Goal: Information Seeking & Learning: Check status

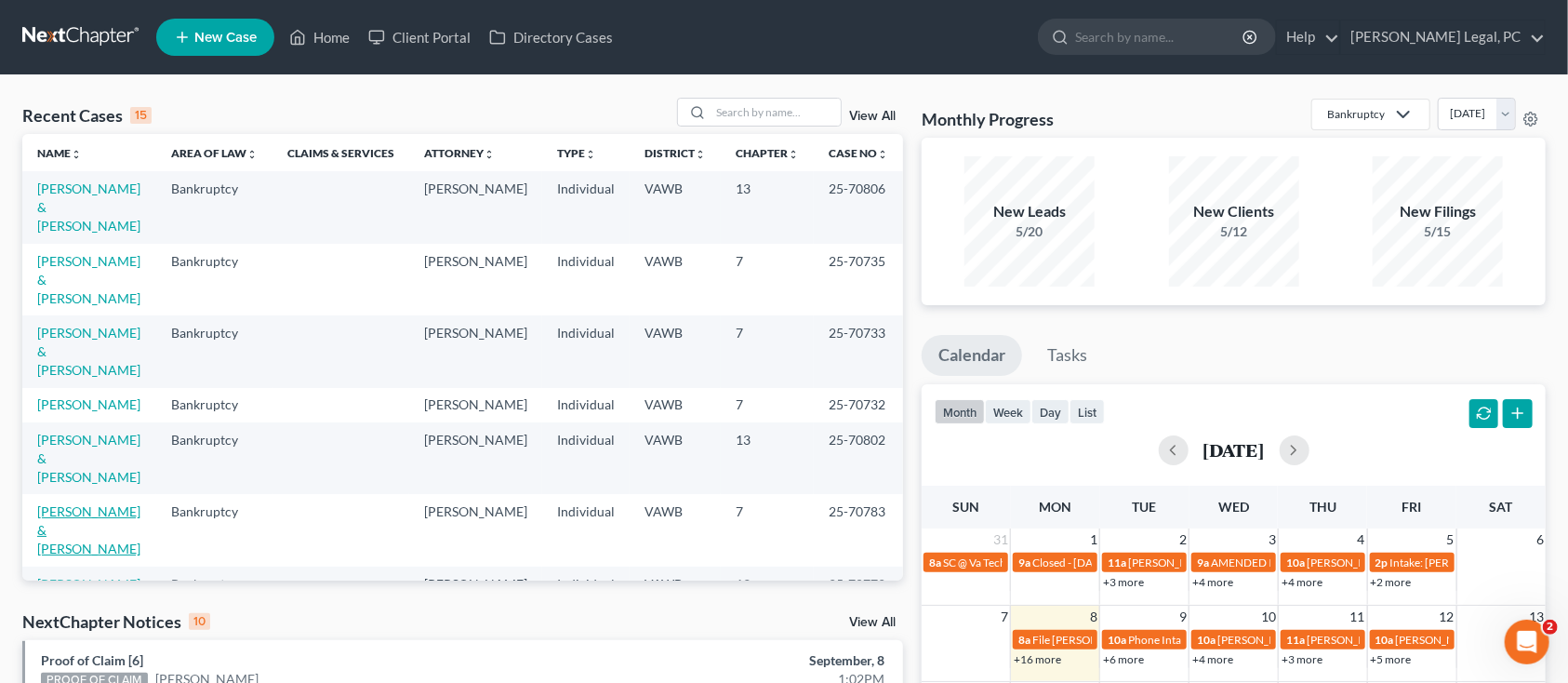
click at [48, 504] on link "[PERSON_NAME] & [PERSON_NAME]" at bounding box center [89, 530] width 104 height 53
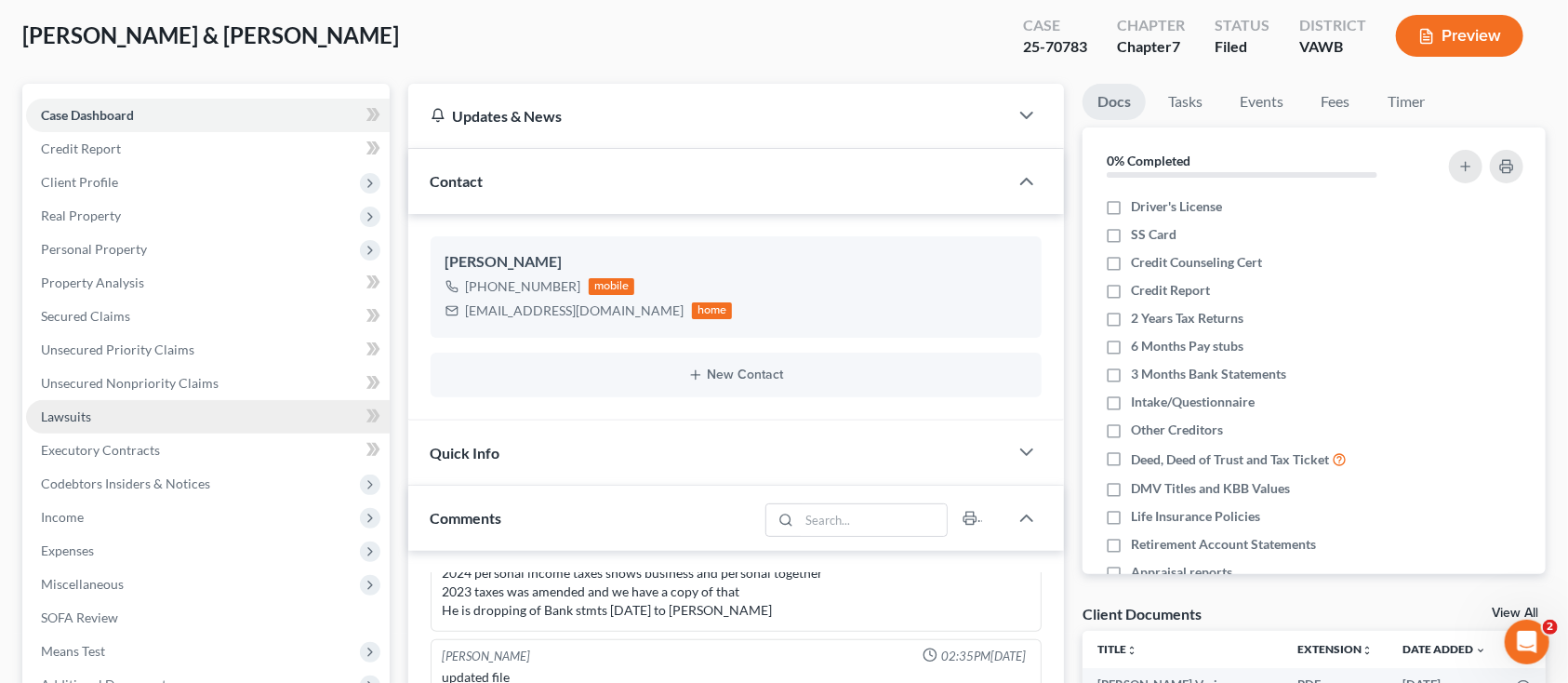
scroll to position [248, 0]
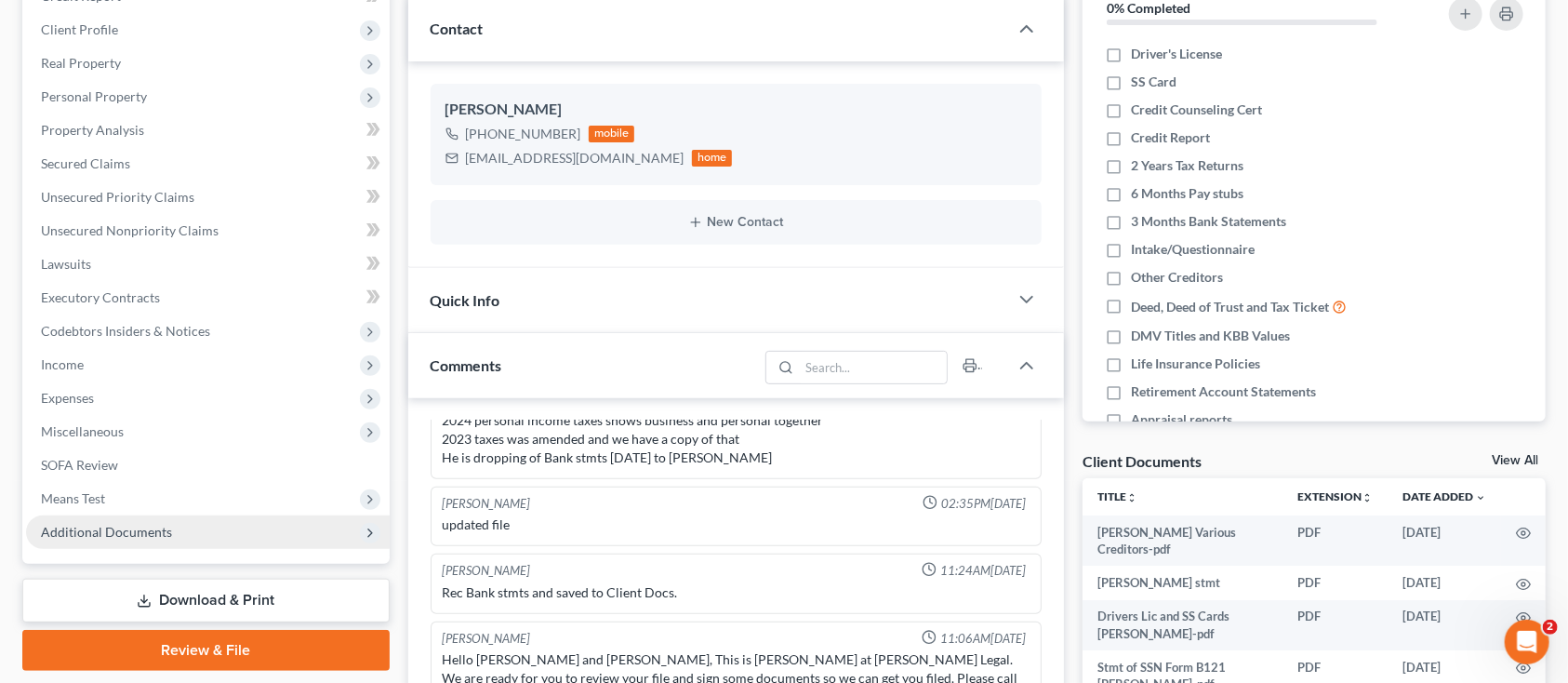
click at [158, 521] on span "Additional Documents" at bounding box center [208, 532] width 364 height 33
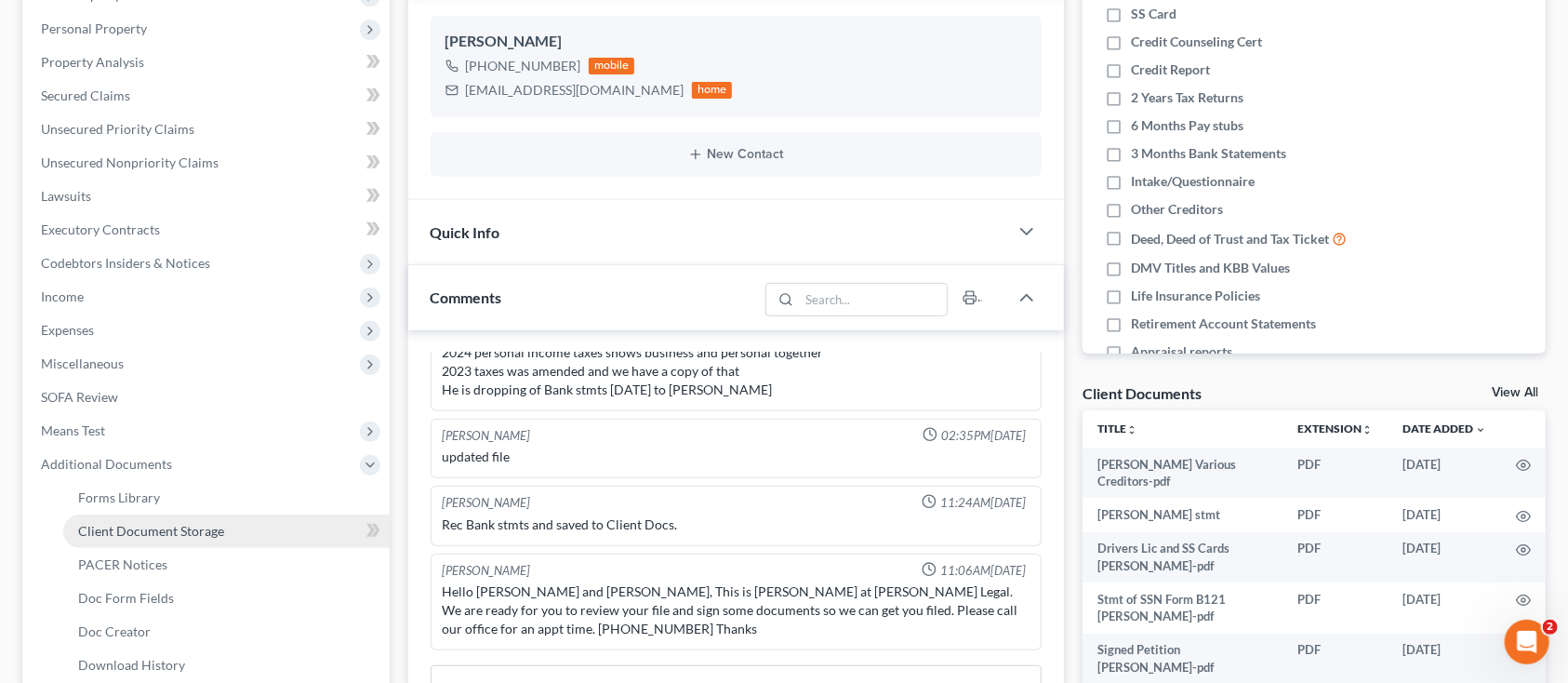
scroll to position [372, 0]
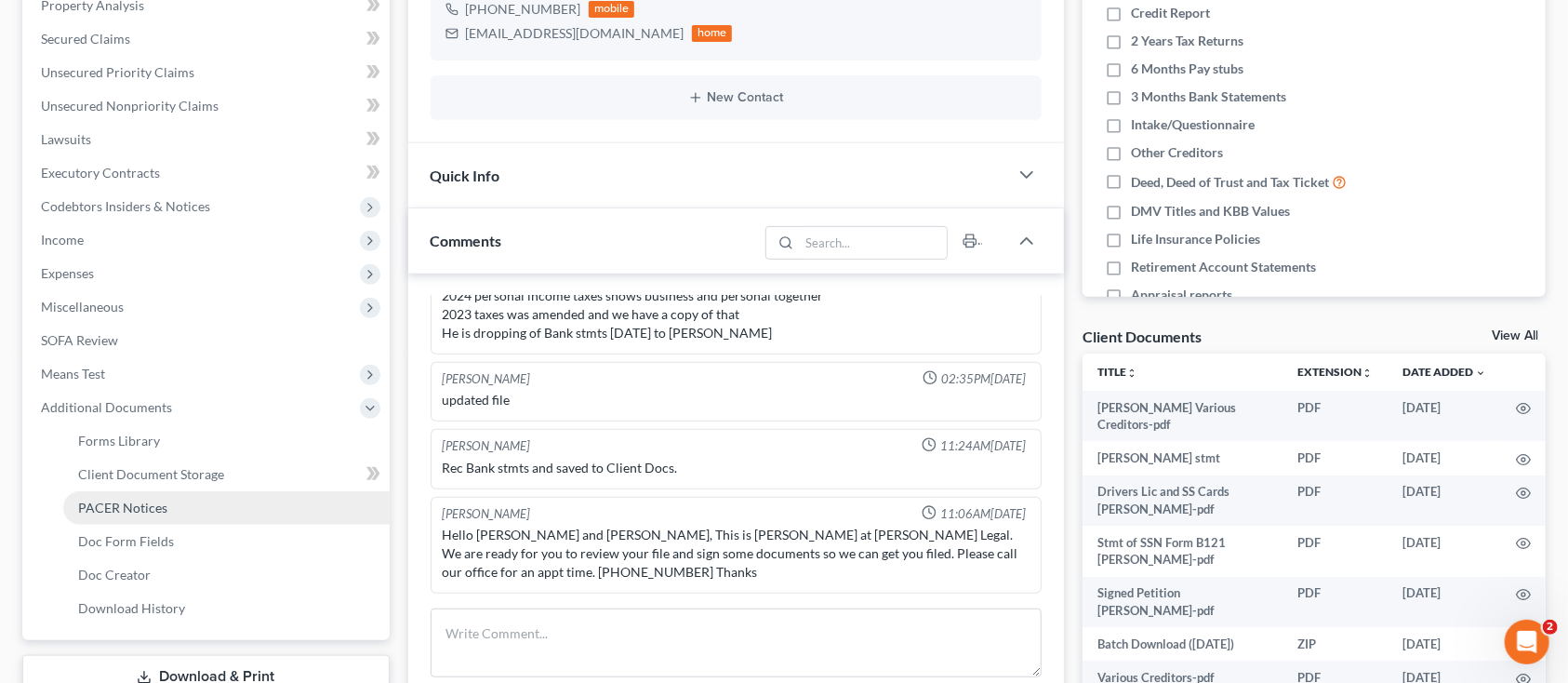
click at [156, 504] on span "PACER Notices" at bounding box center [122, 508] width 89 height 16
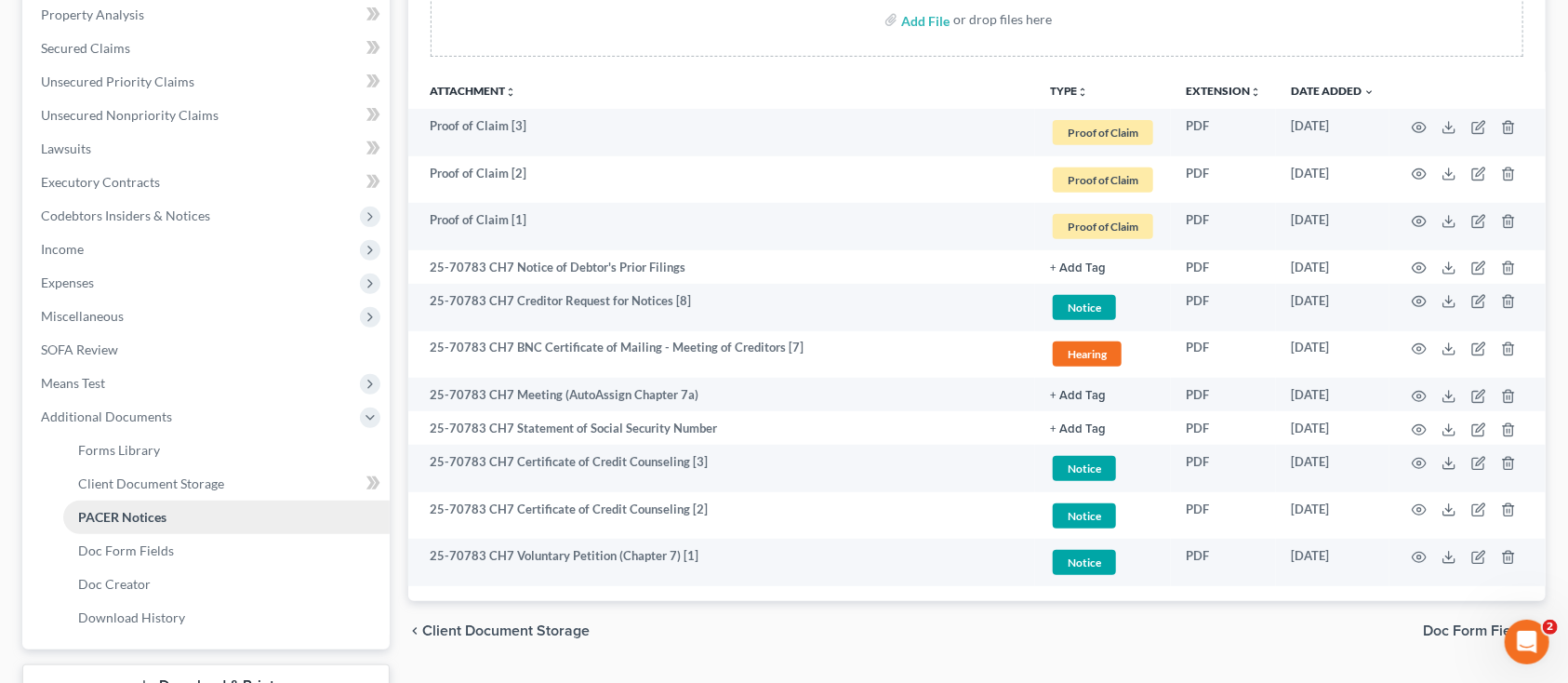
scroll to position [372, 0]
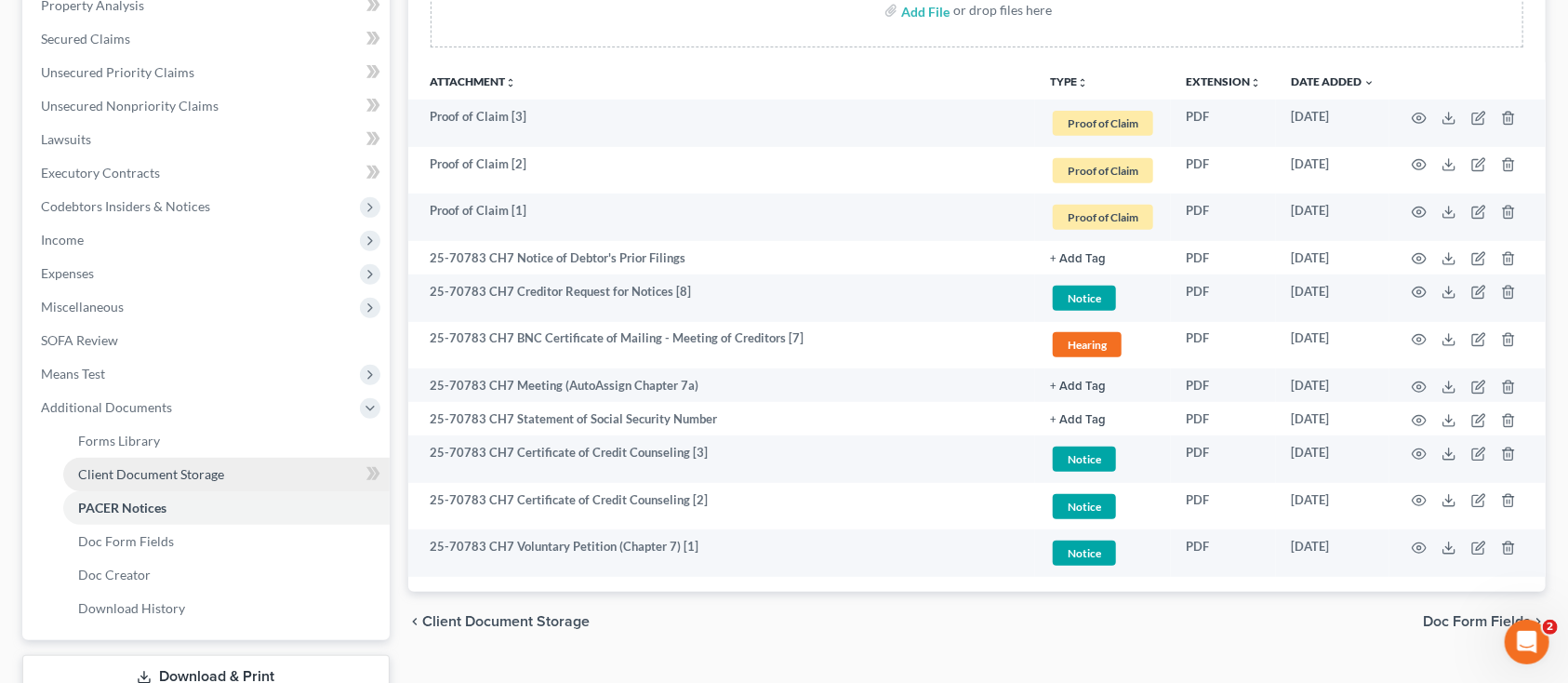
click at [129, 472] on span "Client Document Storage" at bounding box center [151, 474] width 146 height 16
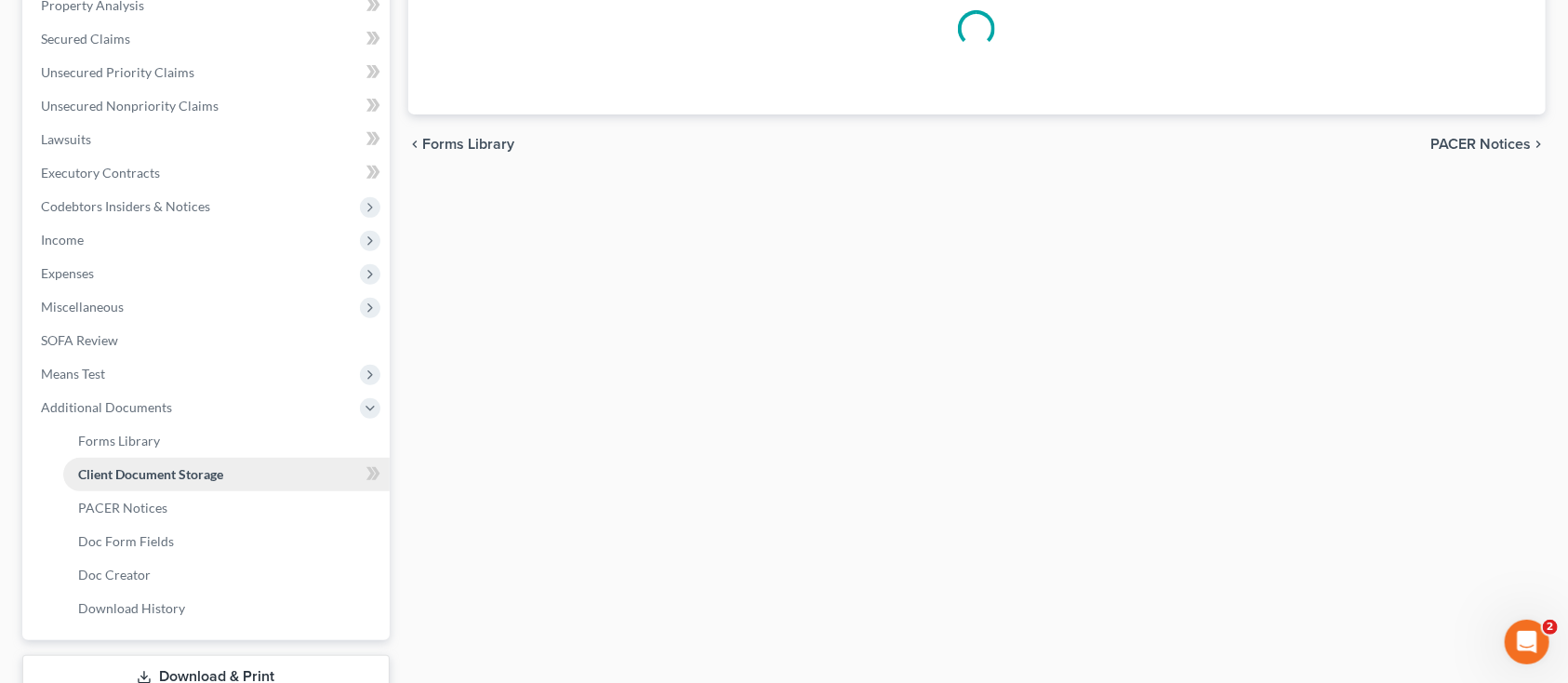
scroll to position [110, 0]
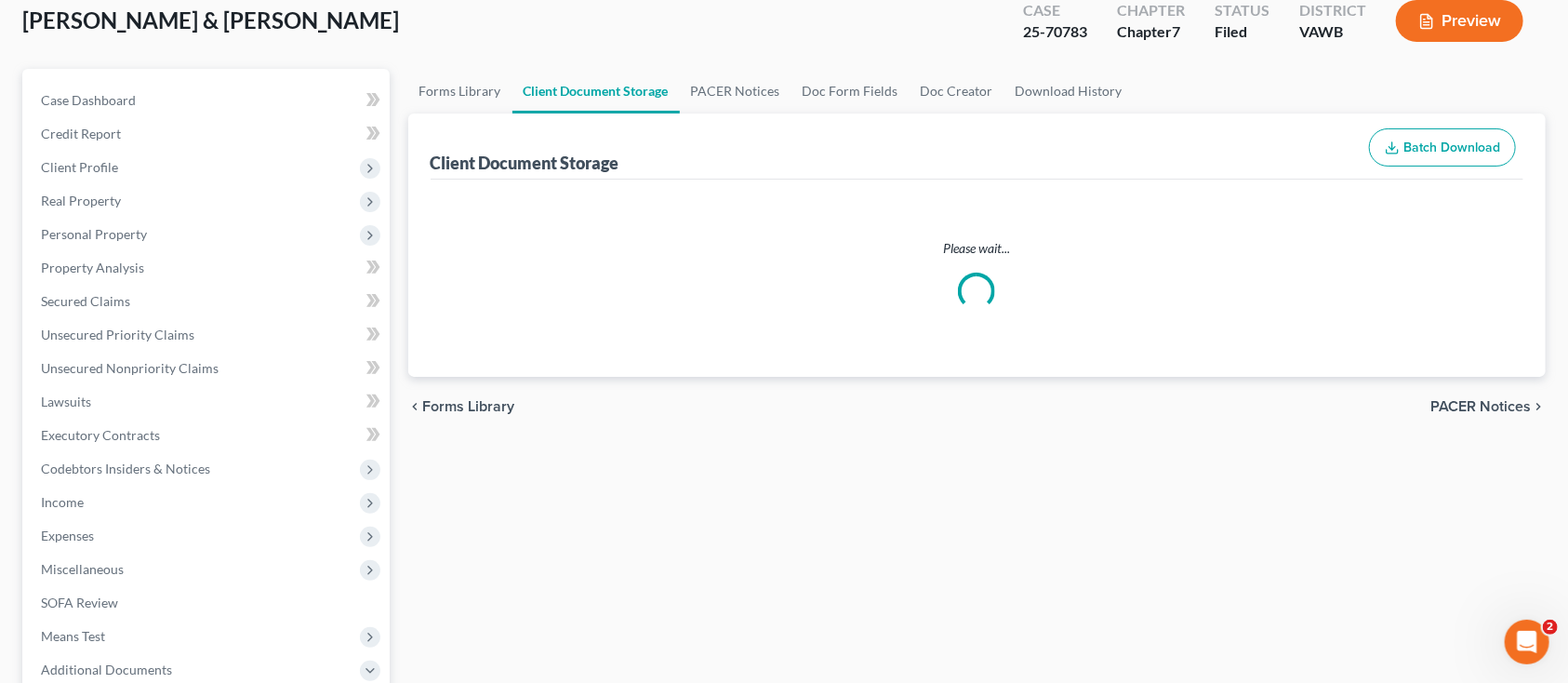
select select "0"
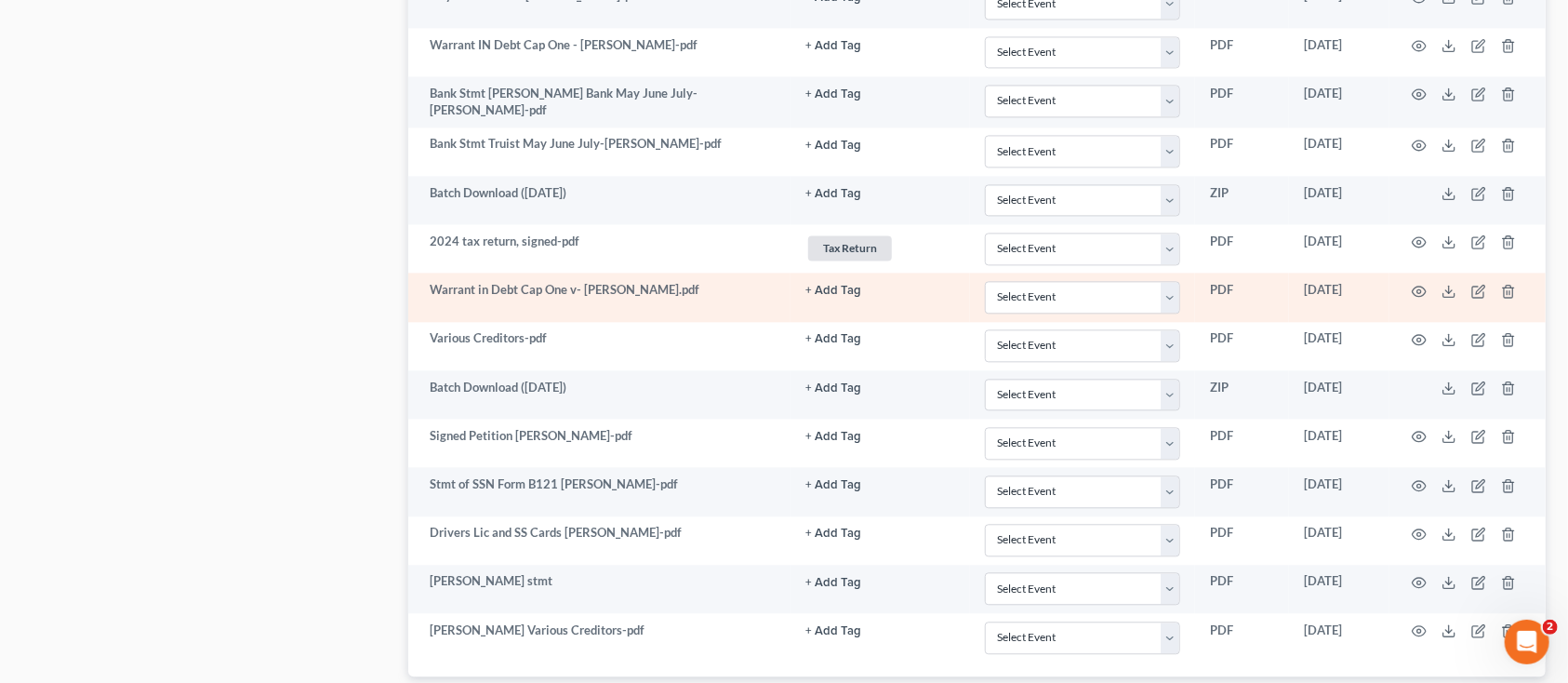
scroll to position [2233, 0]
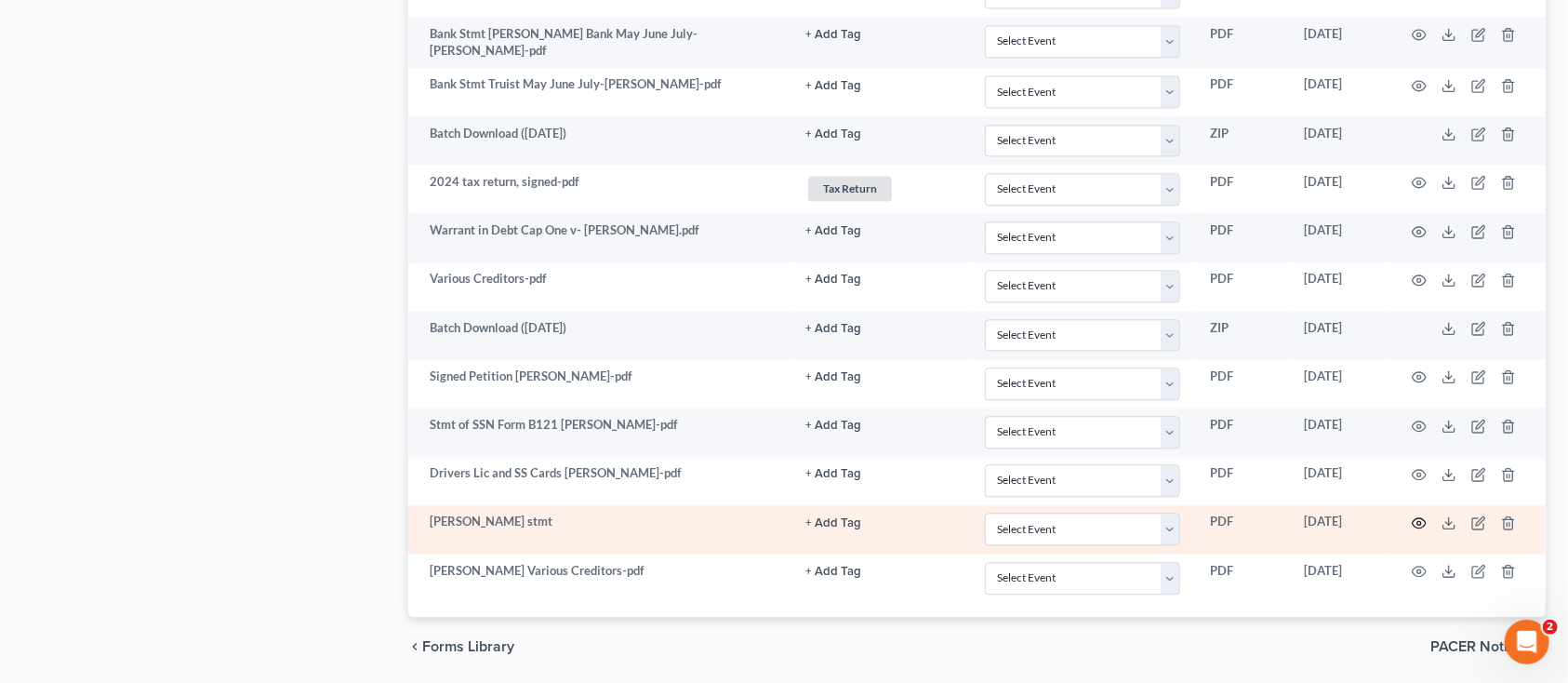
click at [1417, 526] on icon "button" at bounding box center [1420, 524] width 14 height 10
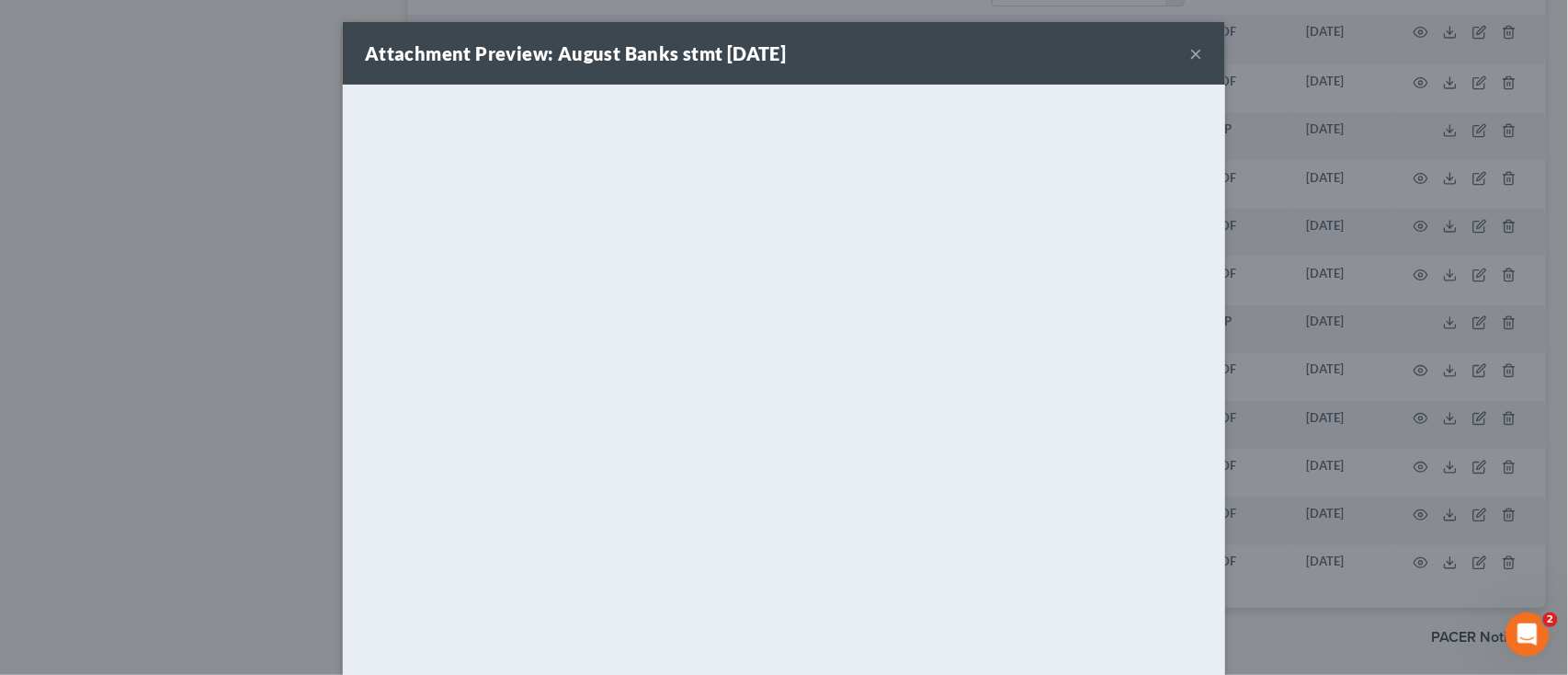
click at [1191, 50] on button "×" at bounding box center [1197, 53] width 13 height 22
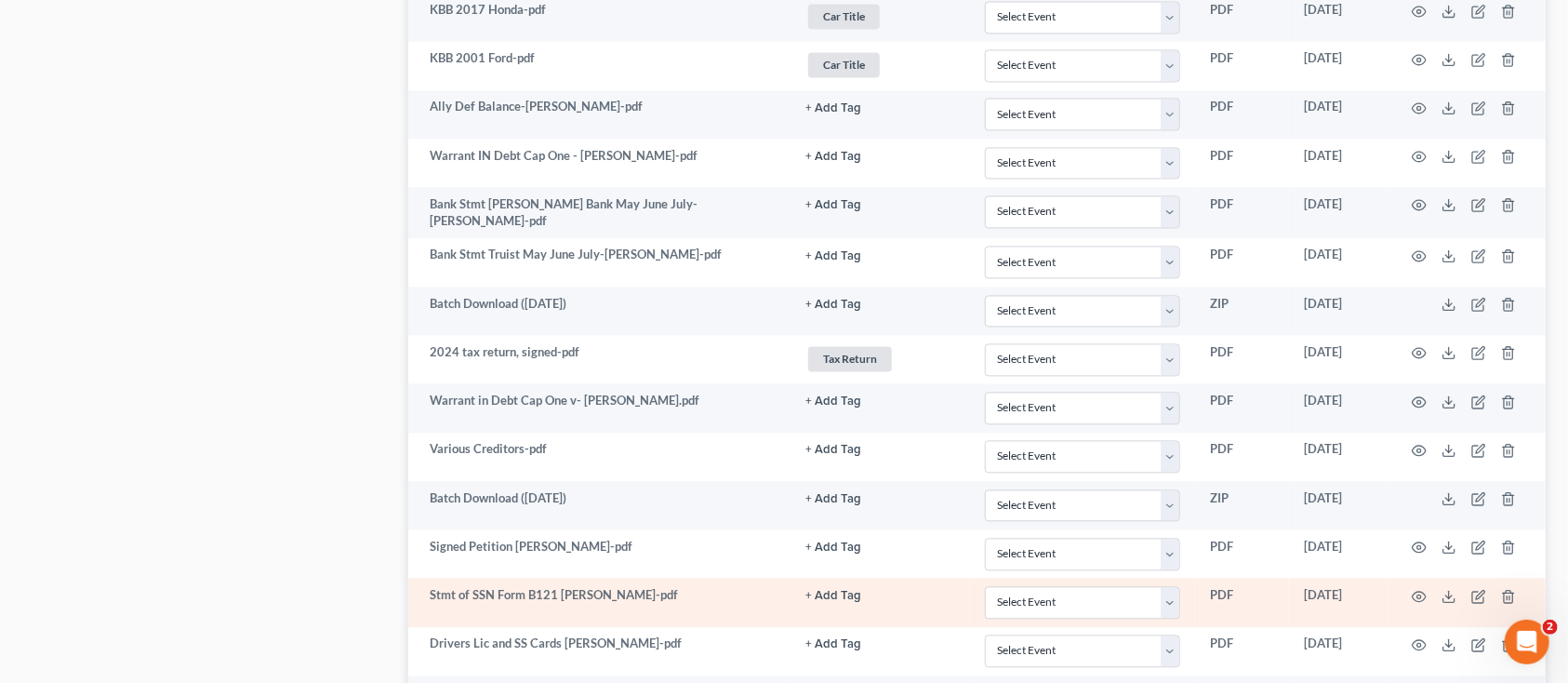
scroll to position [2047, 0]
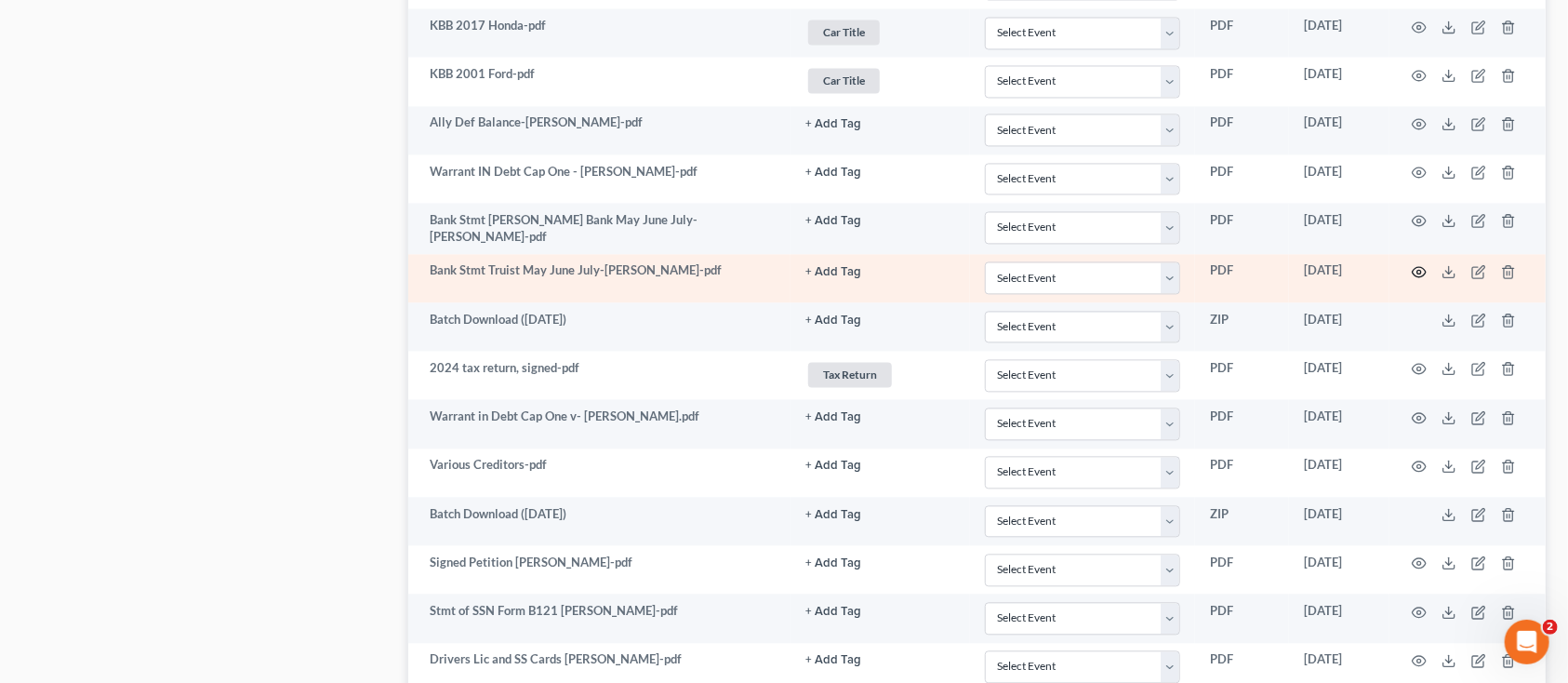
click at [1415, 268] on icon "button" at bounding box center [1419, 271] width 15 height 15
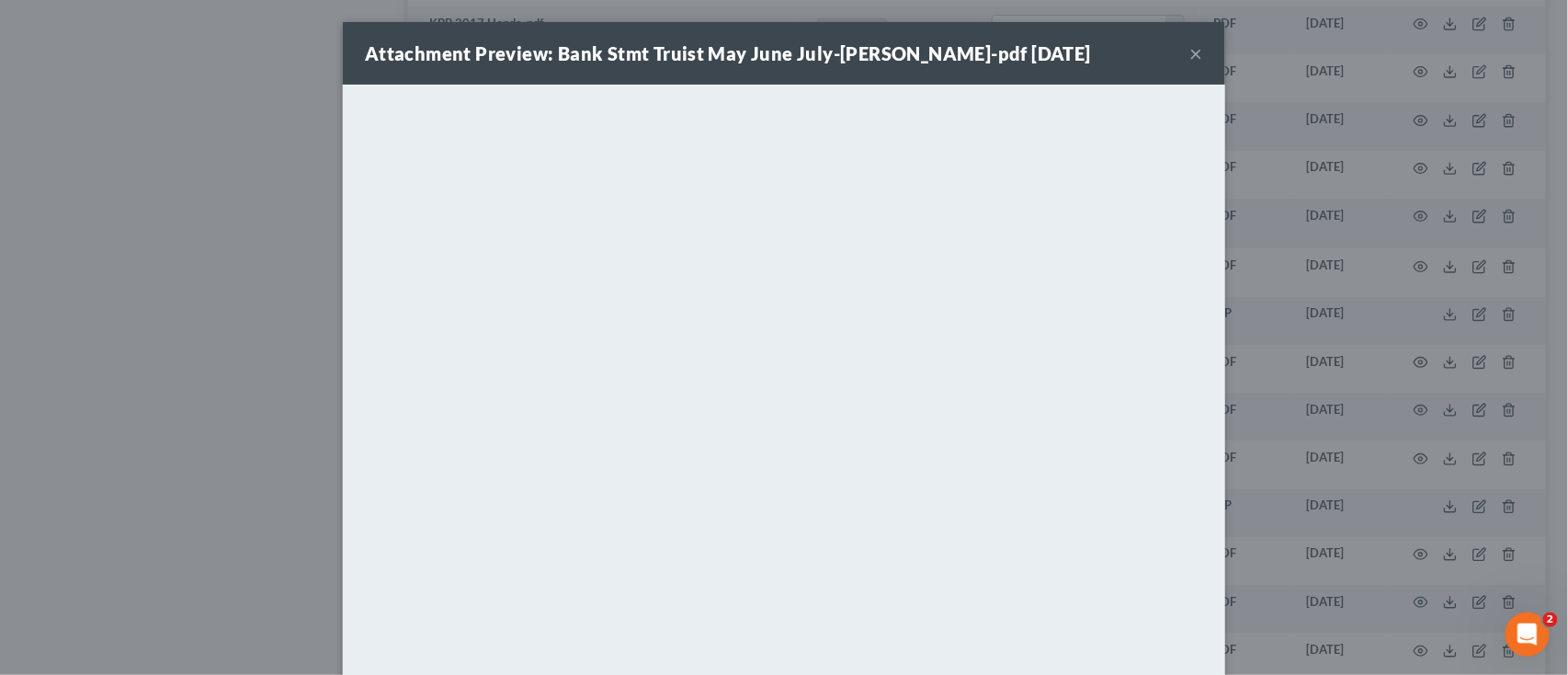
click at [1191, 43] on button "×" at bounding box center [1197, 53] width 13 height 22
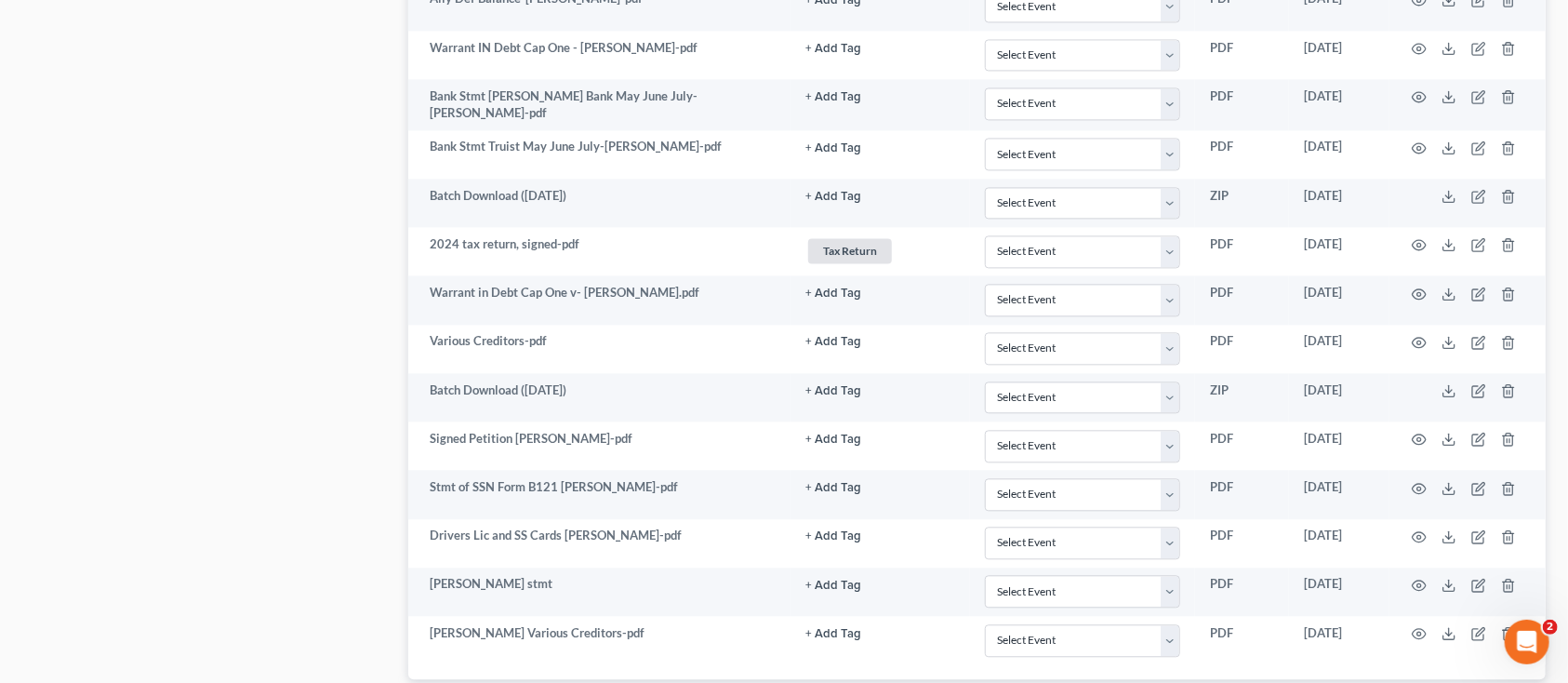
scroll to position [2296, 0]
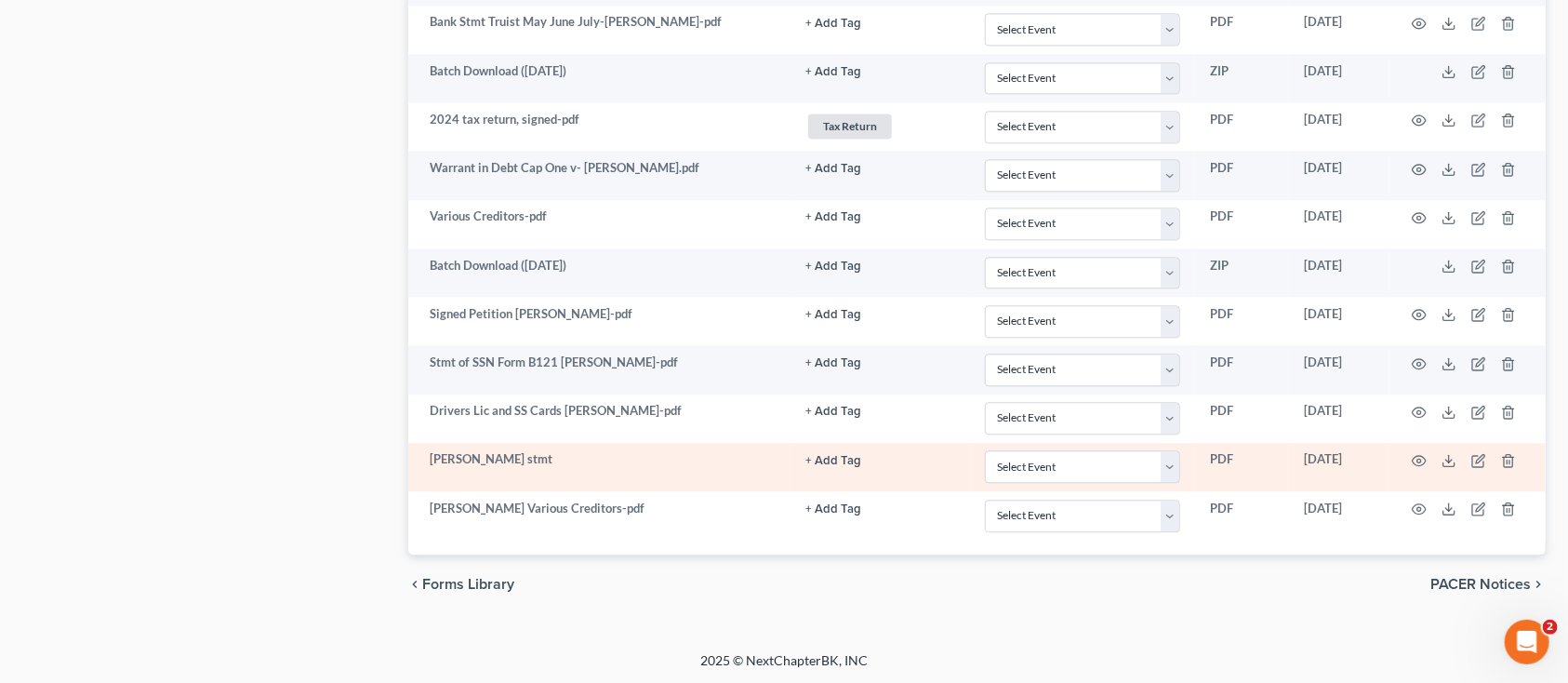
click at [1411, 456] on td at bounding box center [1468, 467] width 157 height 48
click at [1420, 459] on circle "button" at bounding box center [1419, 461] width 4 height 4
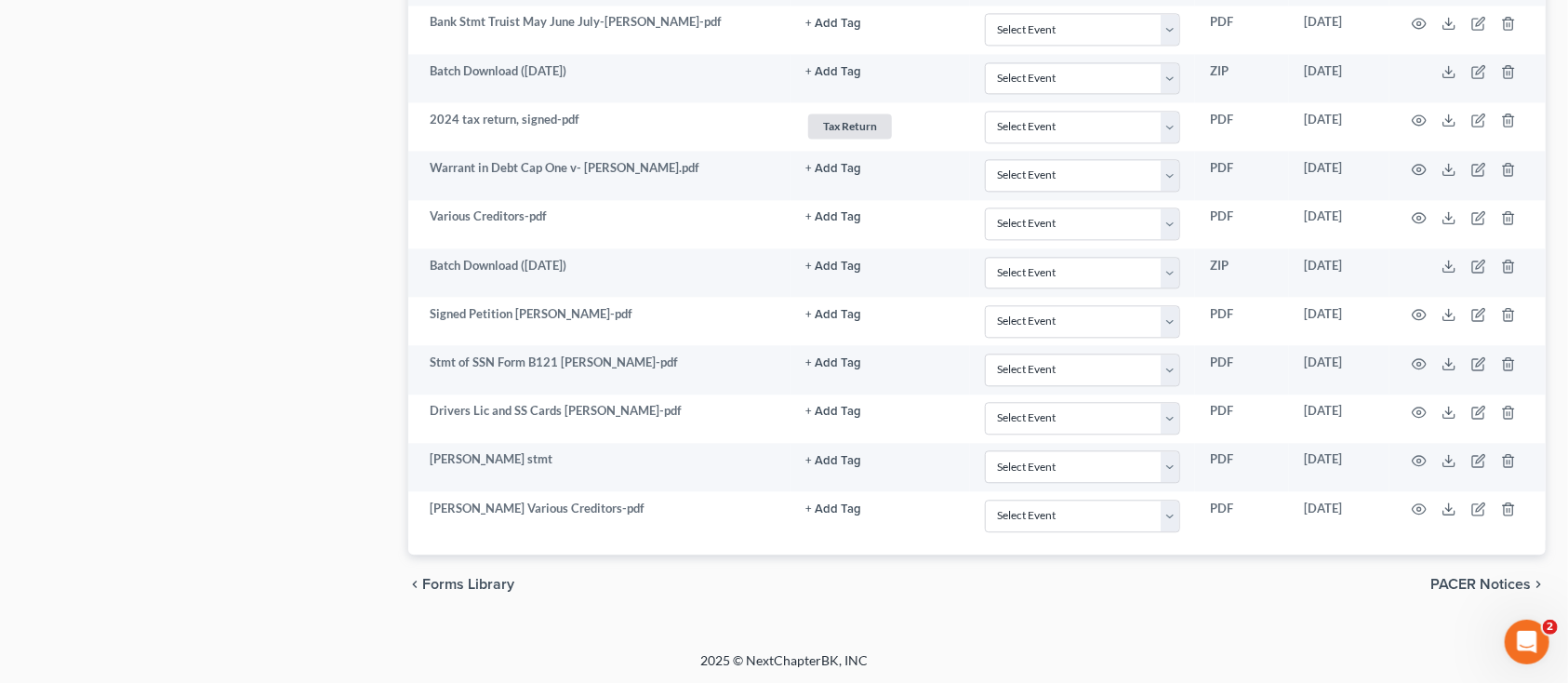
drag, startPoint x: 1197, startPoint y: 28, endPoint x: 1203, endPoint y: 56, distance: 28.6
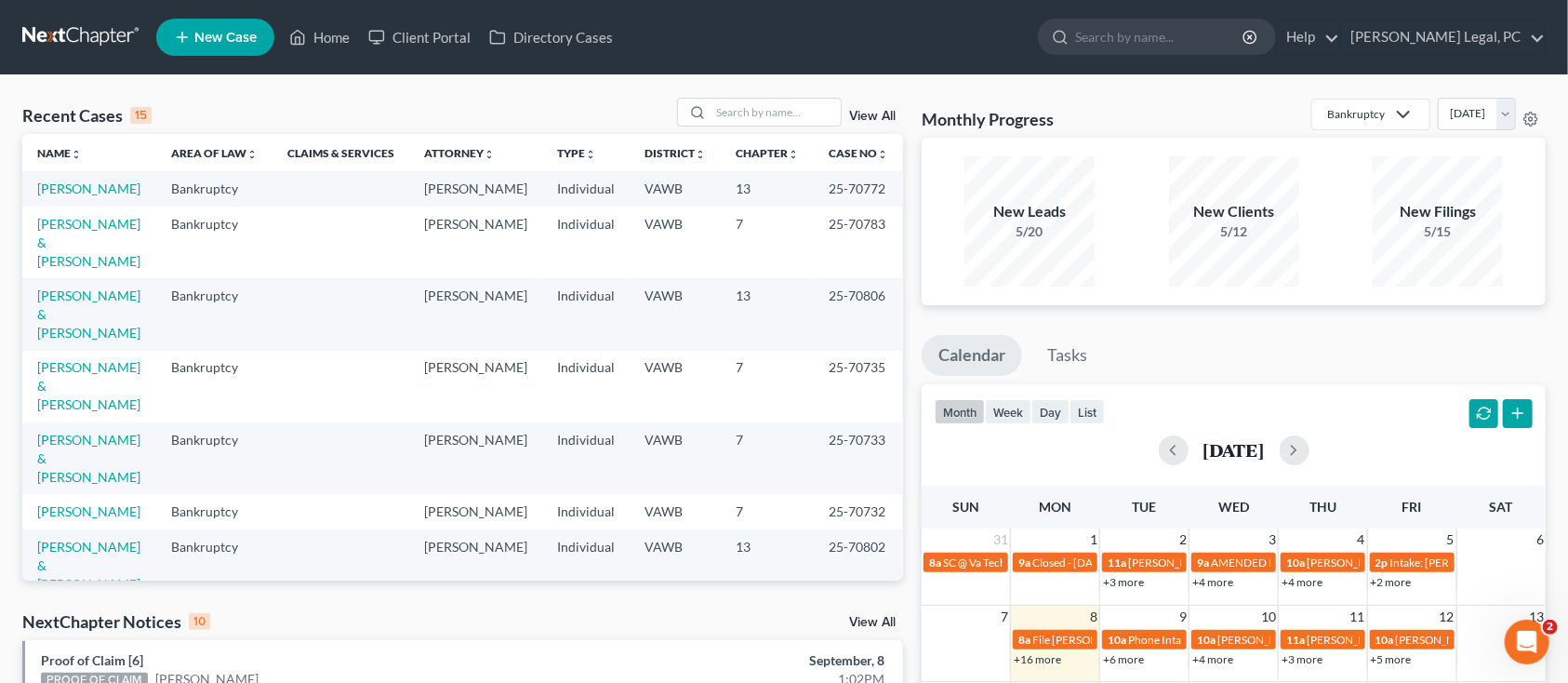
click at [32, 232] on td "[PERSON_NAME] & [PERSON_NAME]" at bounding box center [89, 242] width 134 height 71
click at [103, 221] on link "[PERSON_NAME] & [PERSON_NAME]" at bounding box center [89, 243] width 104 height 53
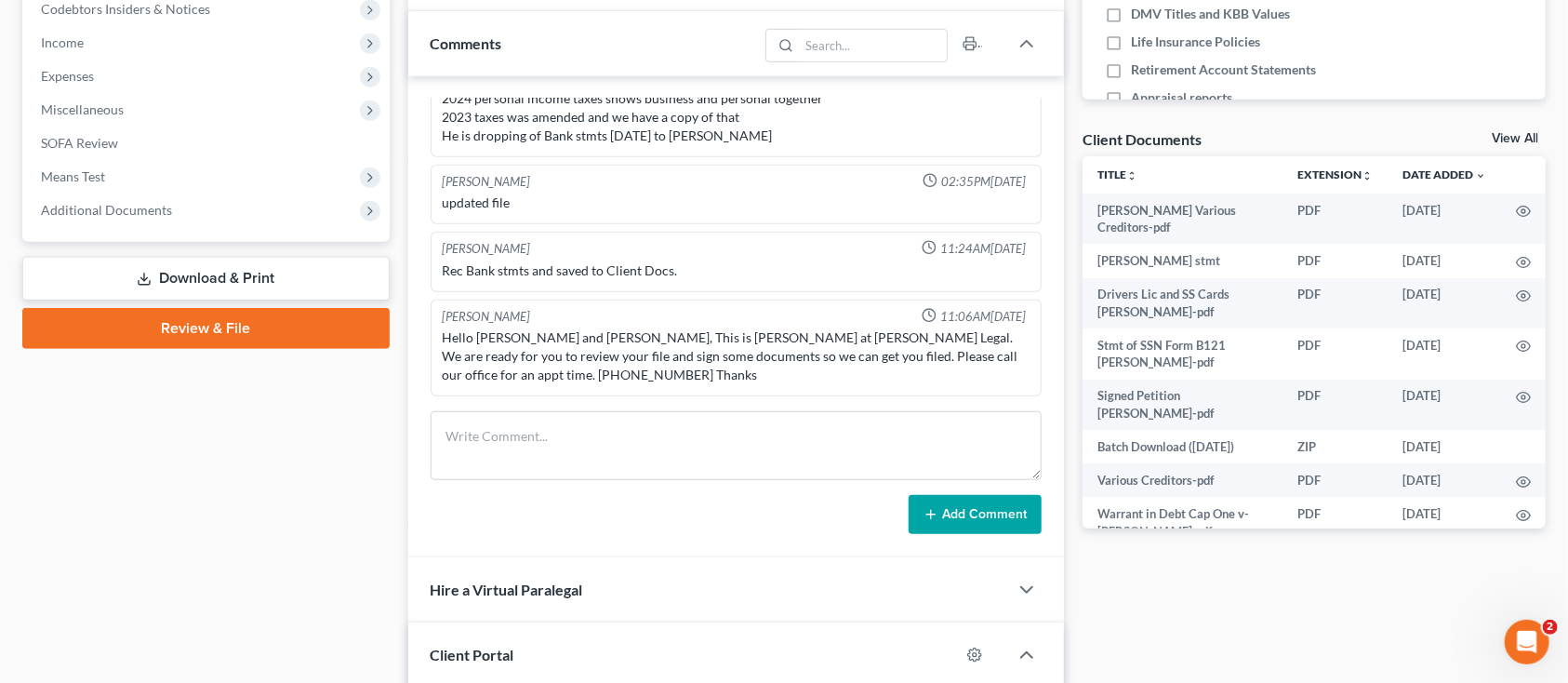
scroll to position [598, 0]
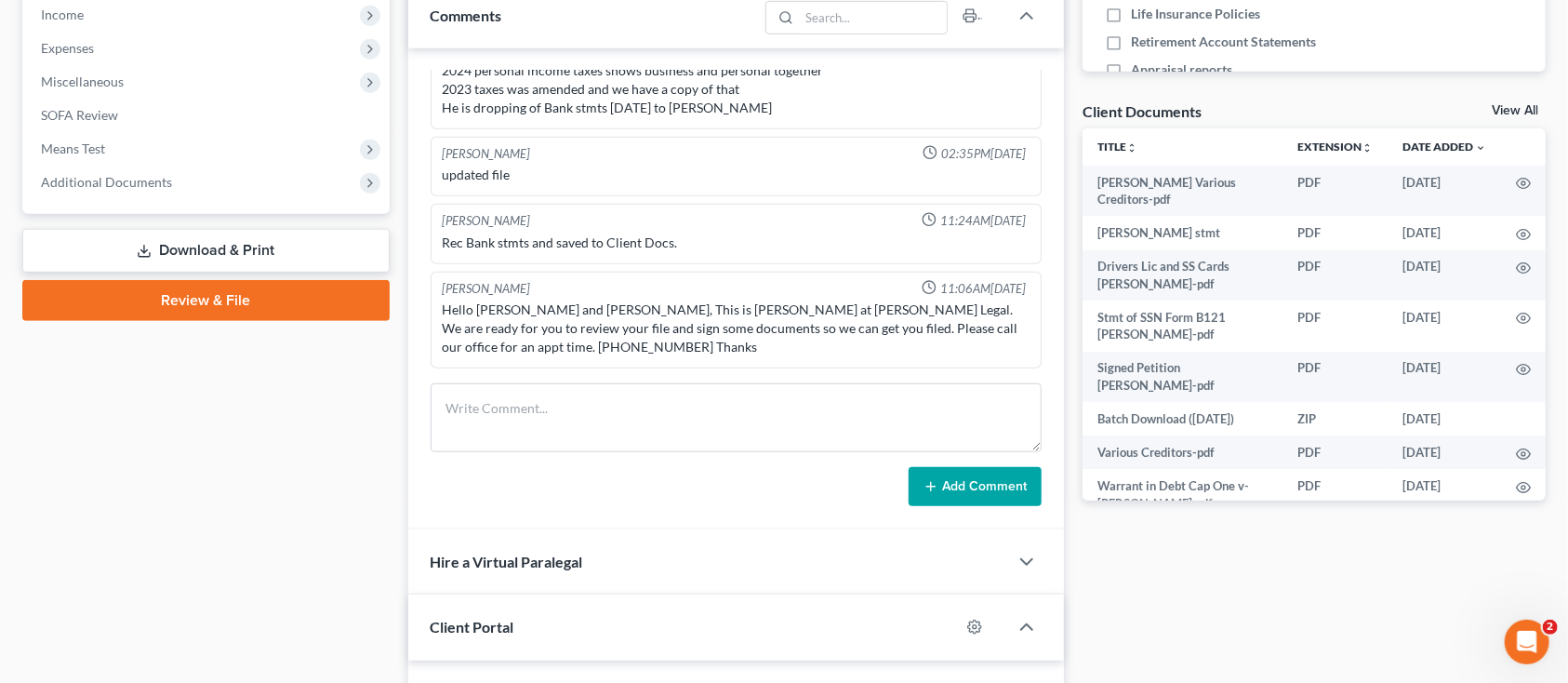
drag, startPoint x: 276, startPoint y: 592, endPoint x: 97, endPoint y: 547, distance: 184.6
click at [97, 547] on div "Case Dashboard Payments Invoices Payments Payments Credit Report Client Profile" at bounding box center [205, 211] width 386 height 1261
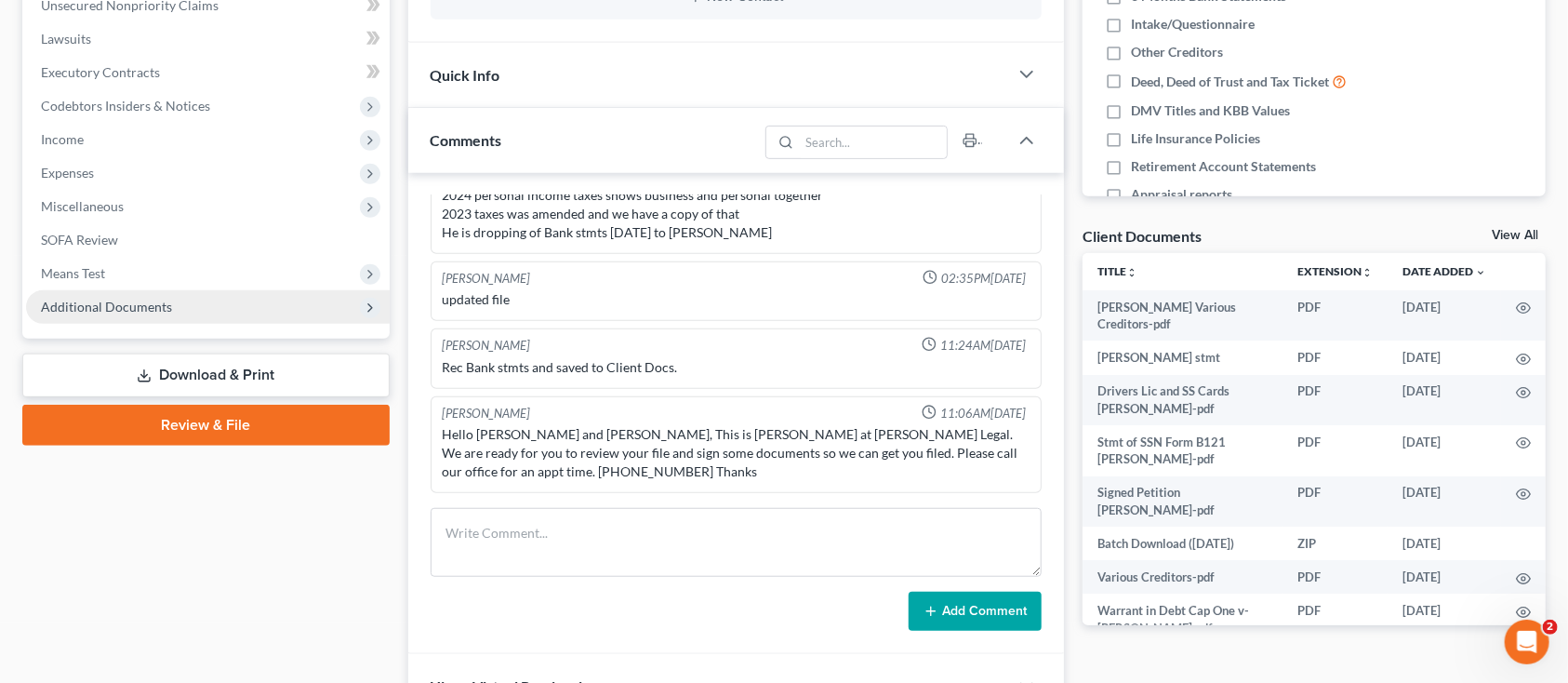
click at [36, 307] on span "Additional Documents" at bounding box center [208, 307] width 364 height 33
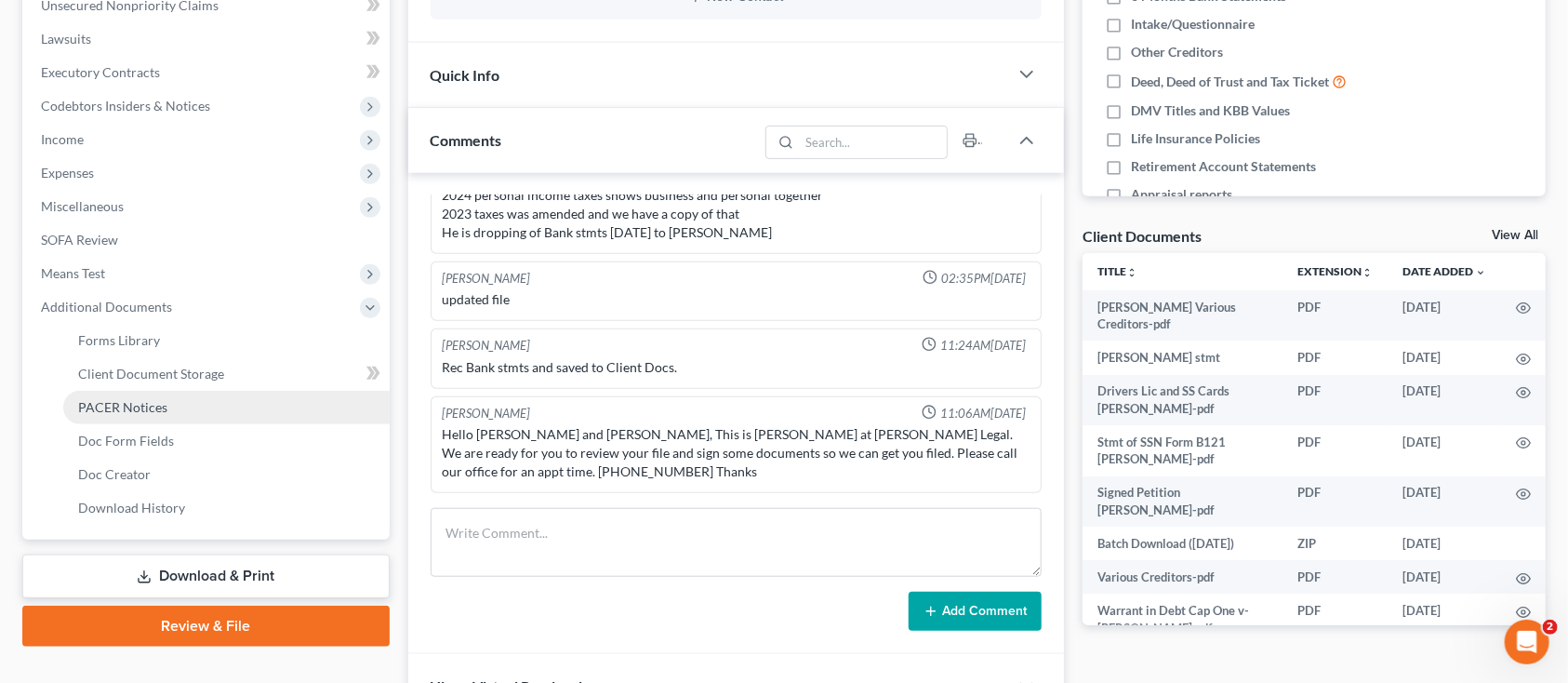
click at [117, 408] on span "PACER Notices" at bounding box center [122, 407] width 89 height 16
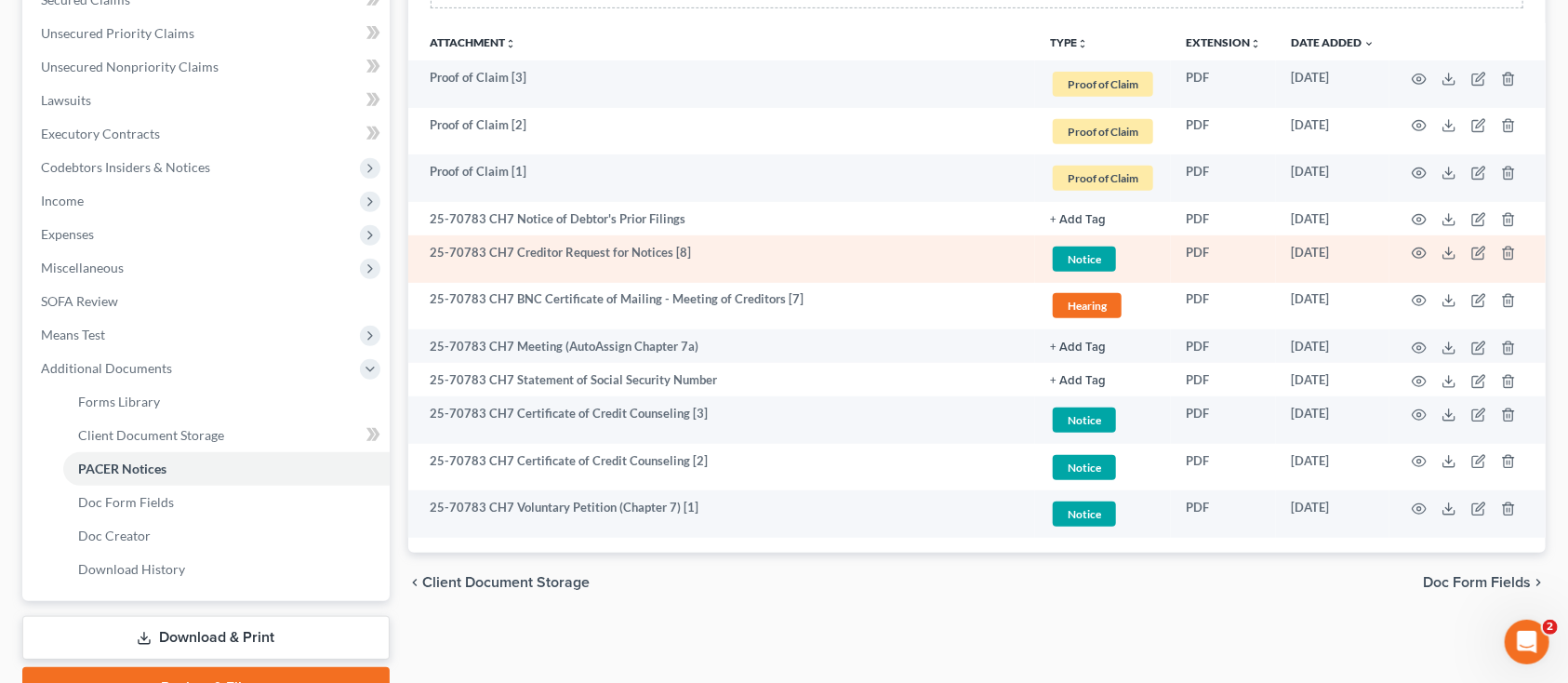
scroll to position [496, 0]
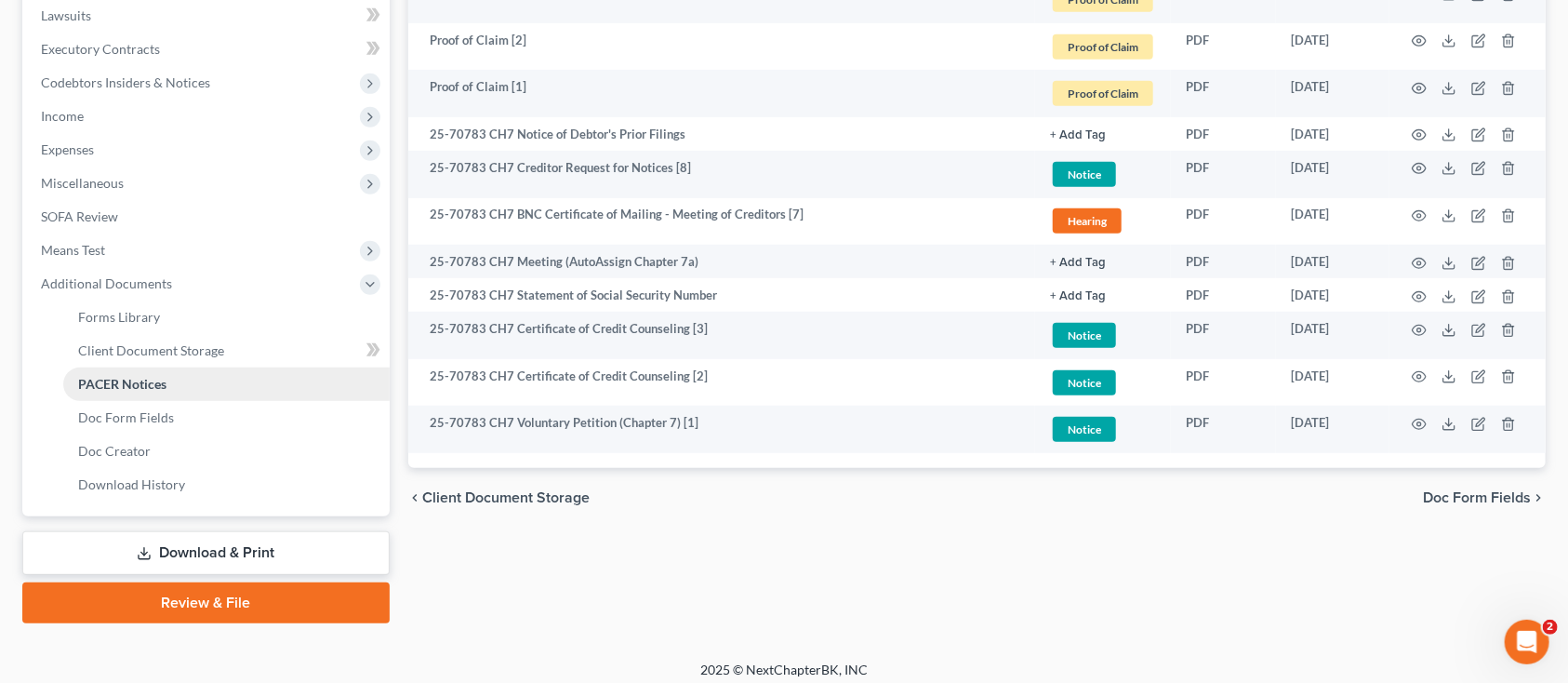
click at [138, 379] on span "PACER Notices" at bounding box center [122, 384] width 88 height 16
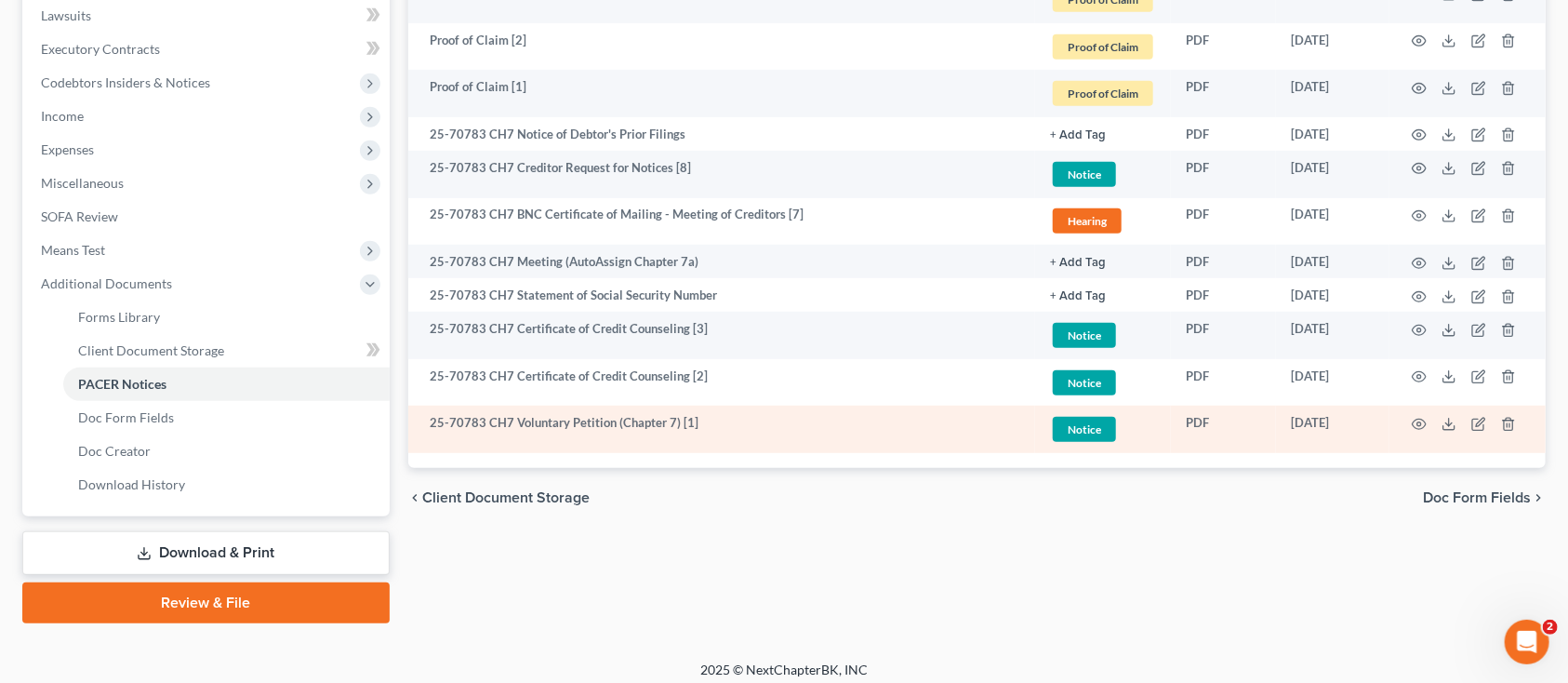
click at [1410, 428] on td at bounding box center [1468, 430] width 157 height 48
click at [1406, 427] on td at bounding box center [1468, 430] width 157 height 48
drag, startPoint x: 1406, startPoint y: 427, endPoint x: 1425, endPoint y: 417, distance: 21.5
click at [1425, 417] on icon "button" at bounding box center [1419, 424] width 15 height 15
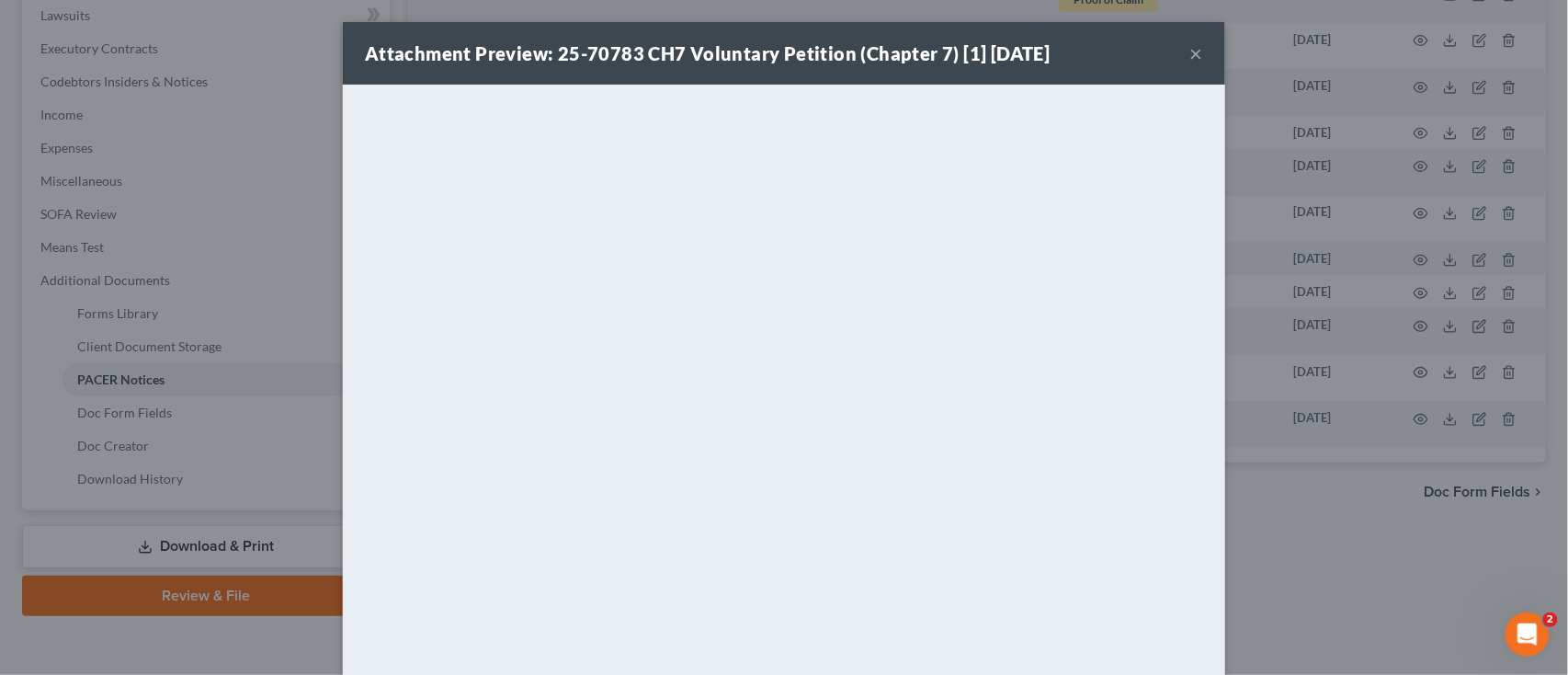
click at [1191, 43] on button "×" at bounding box center [1197, 53] width 13 height 22
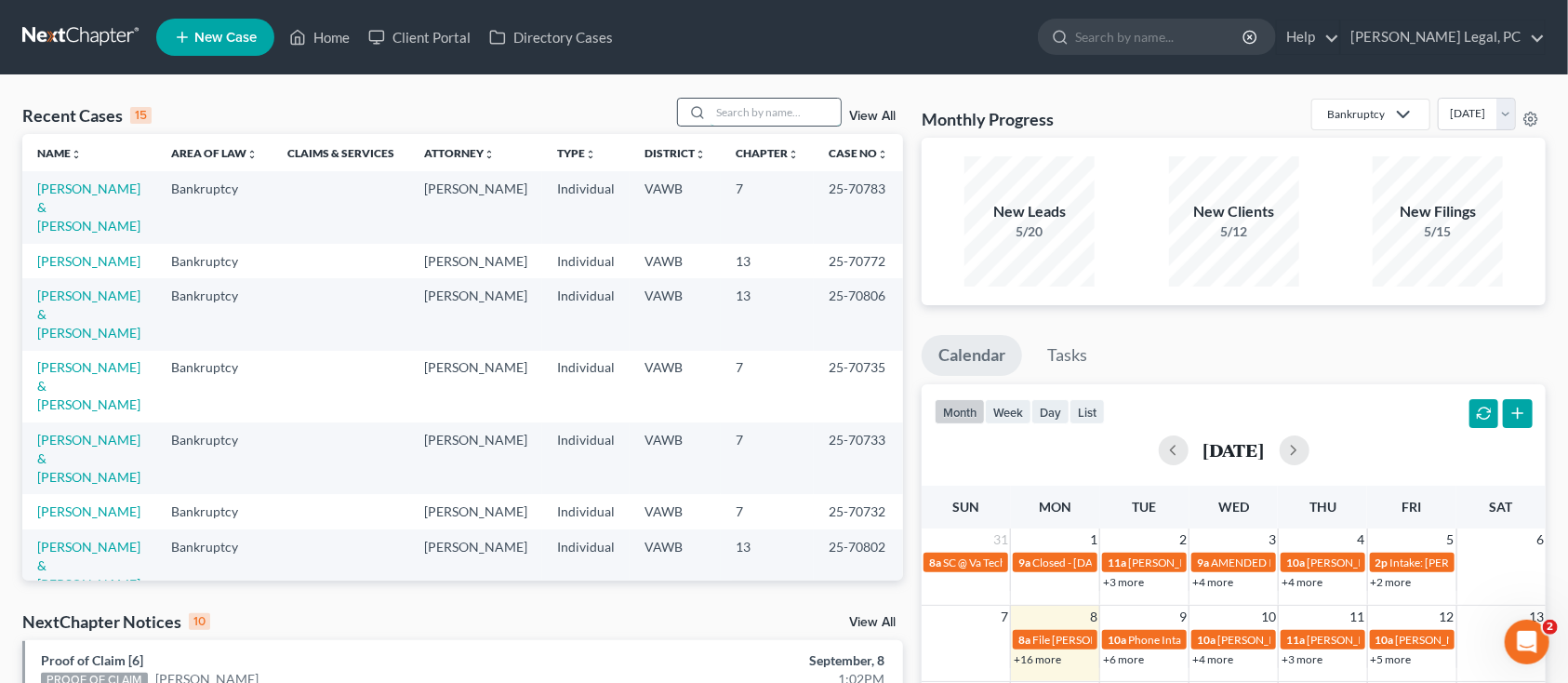
click at [736, 109] on input "search" at bounding box center [776, 113] width 130 height 27
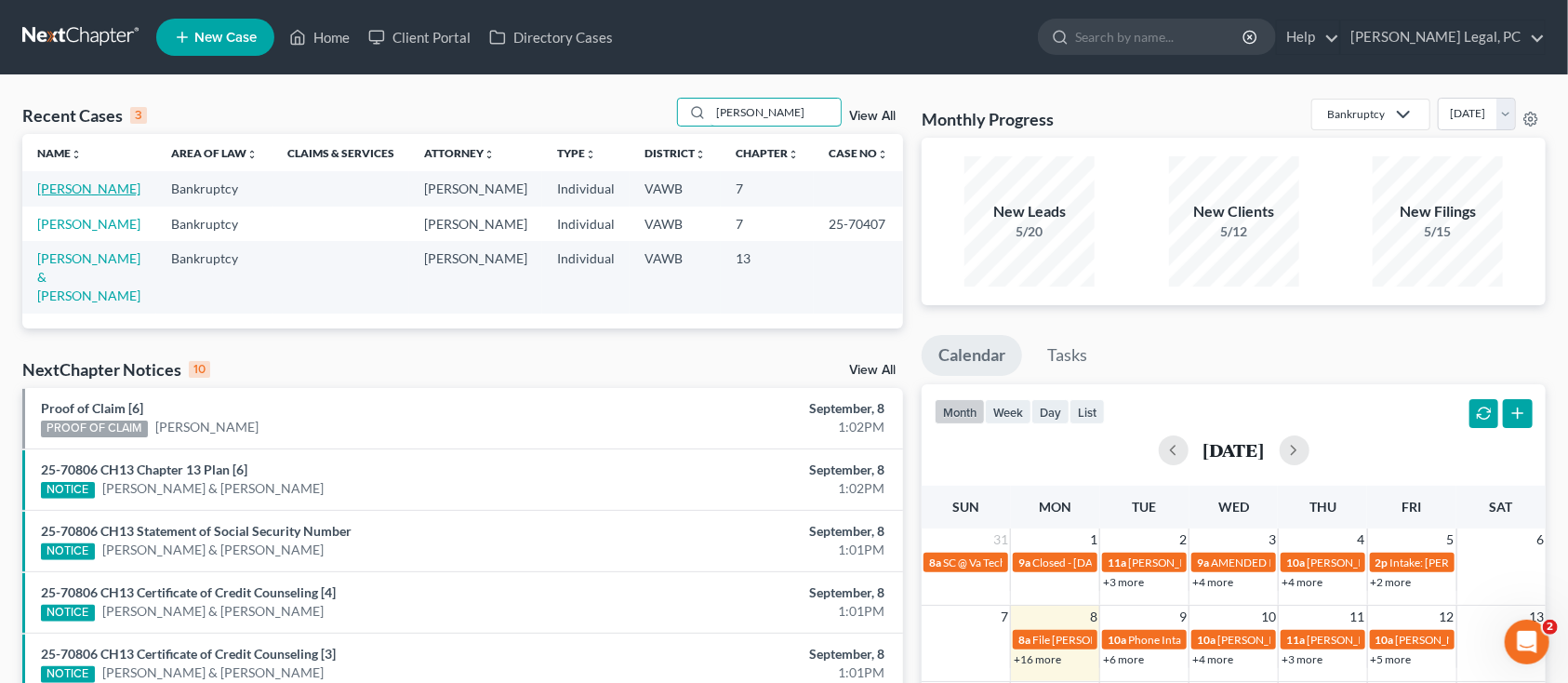
type input "ALLISON"
click at [58, 192] on link "[PERSON_NAME]" at bounding box center [89, 188] width 104 height 16
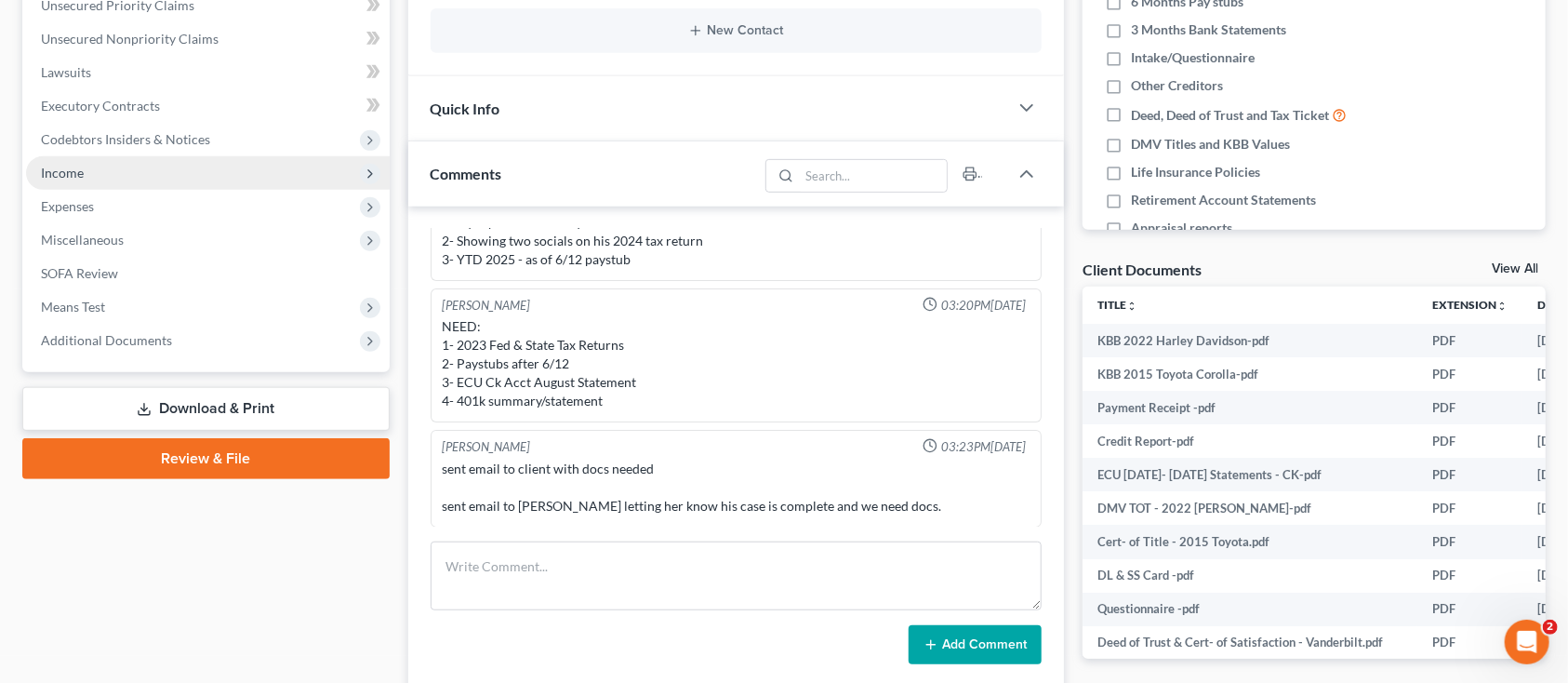
scroll to position [496, 0]
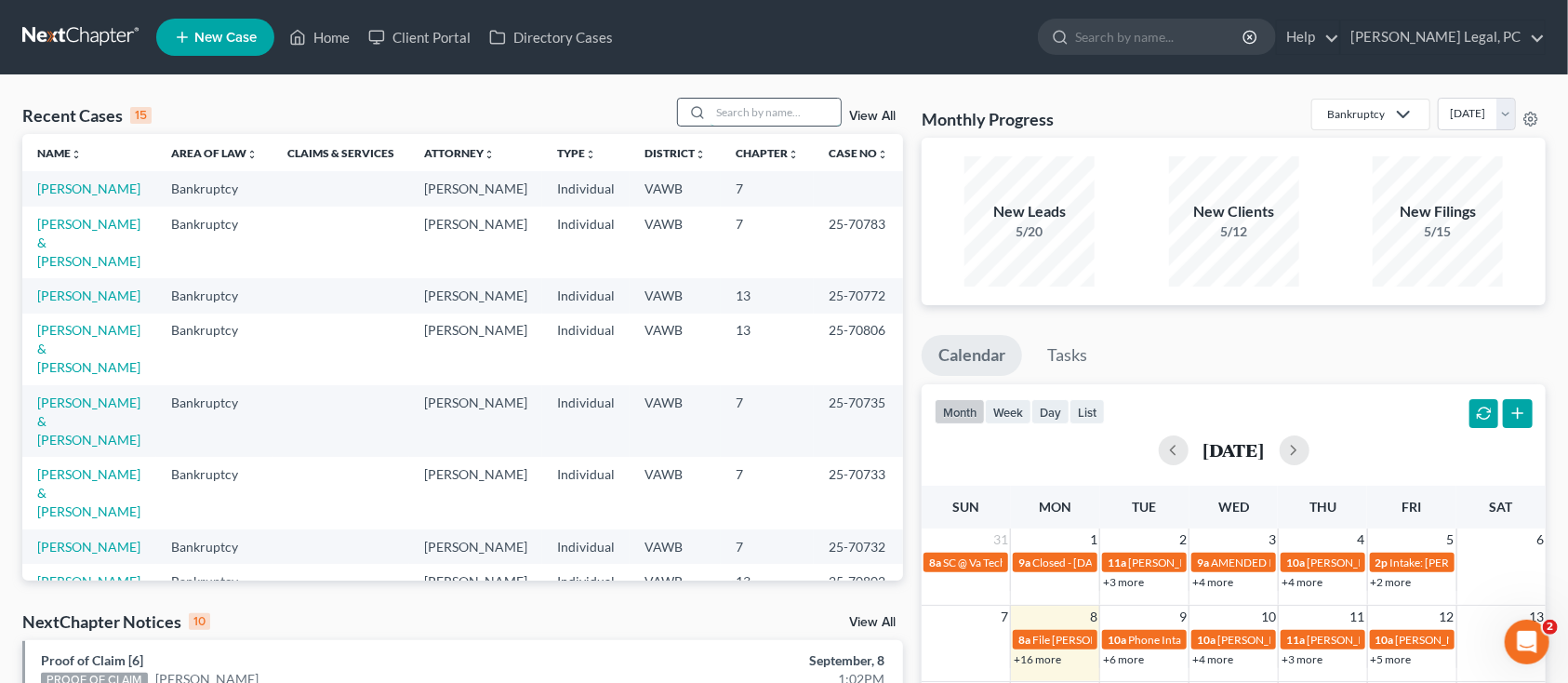
click at [720, 114] on input "search" at bounding box center [776, 113] width 130 height 27
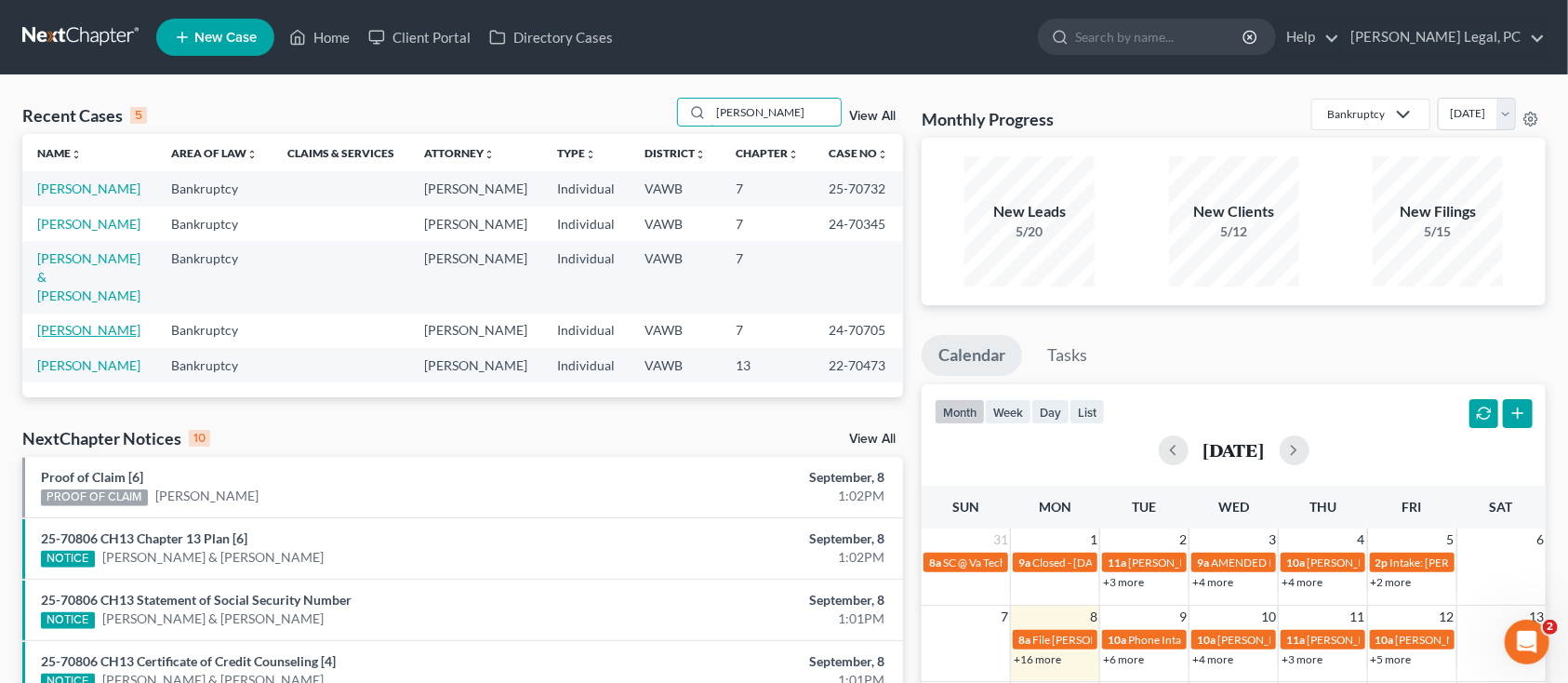
type input "CAMPBELL"
click at [128, 322] on link "[PERSON_NAME]" at bounding box center [89, 330] width 104 height 16
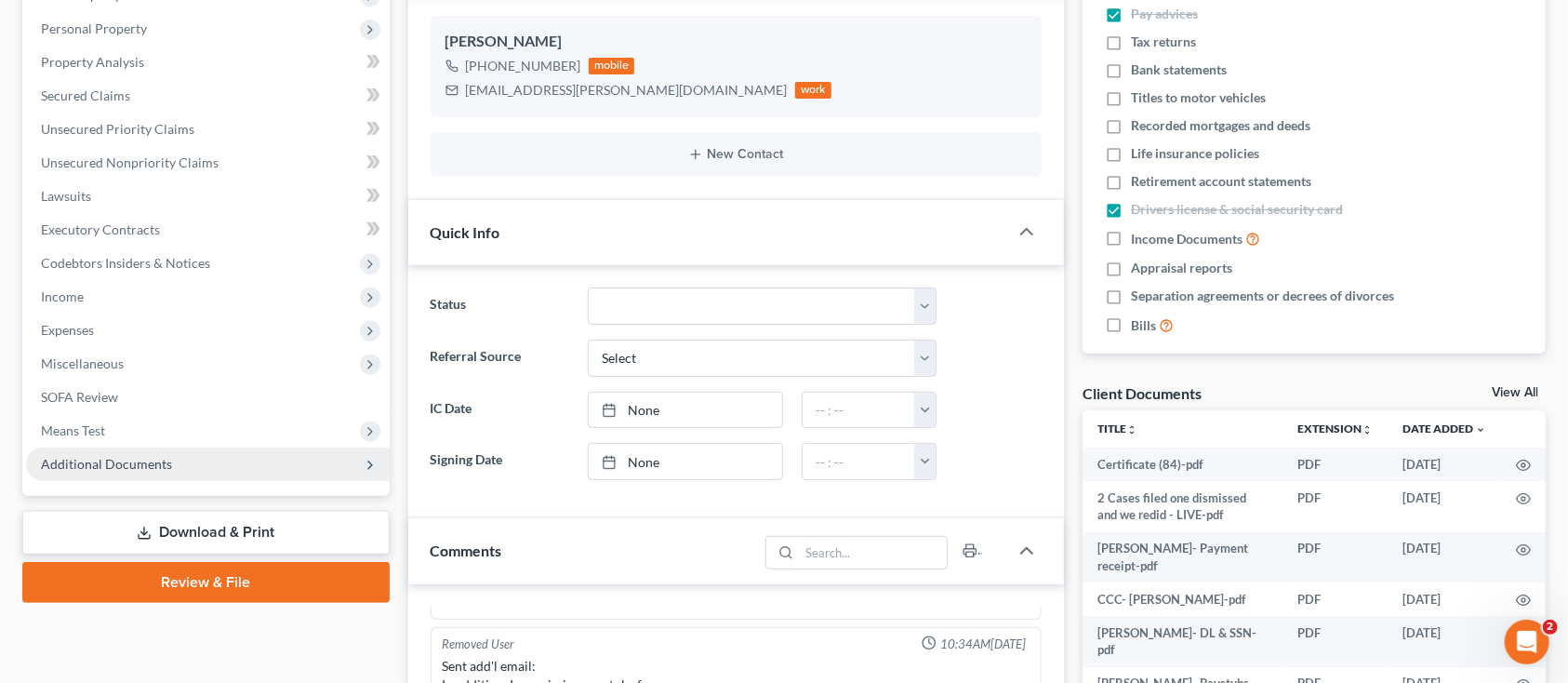
scroll to position [372, 0]
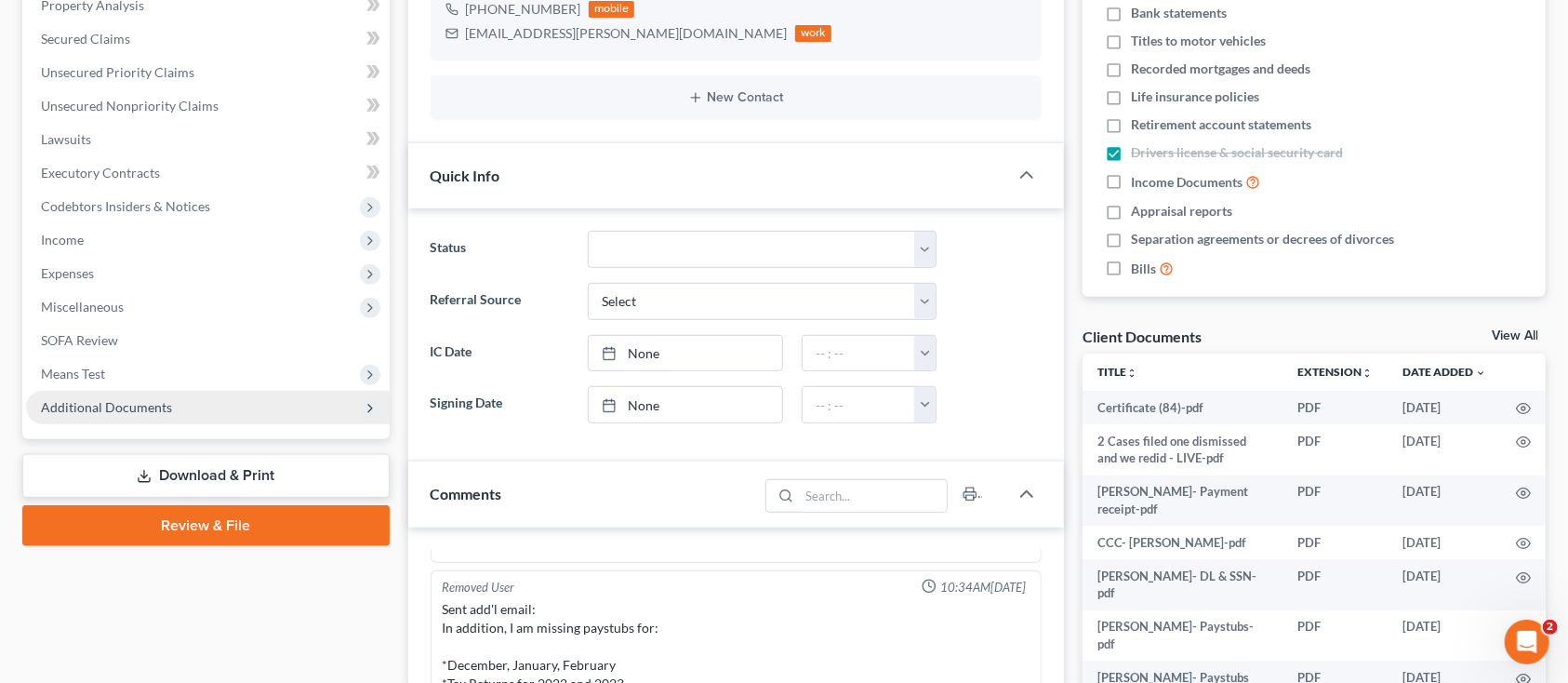
click at [244, 409] on span "Additional Documents" at bounding box center [208, 407] width 364 height 33
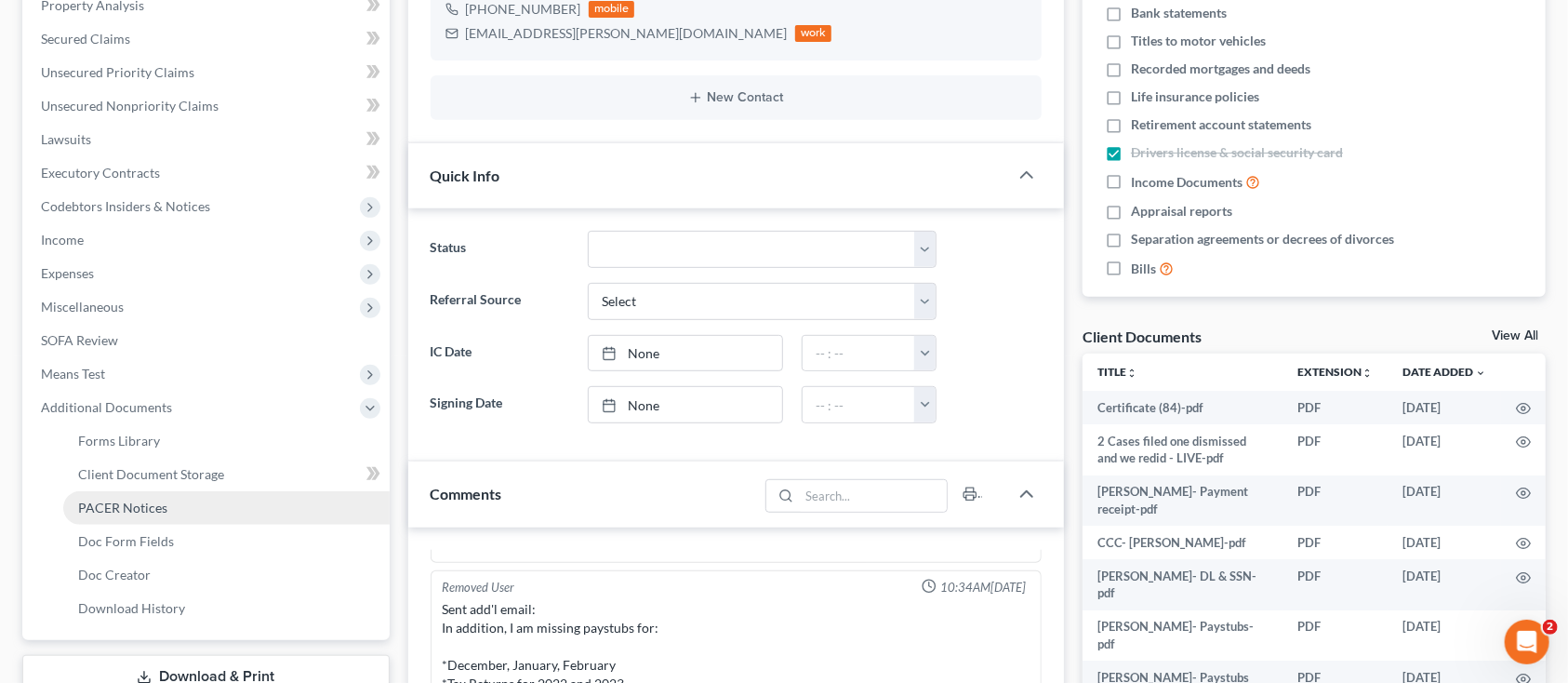
click at [132, 504] on span "PACER Notices" at bounding box center [122, 508] width 89 height 16
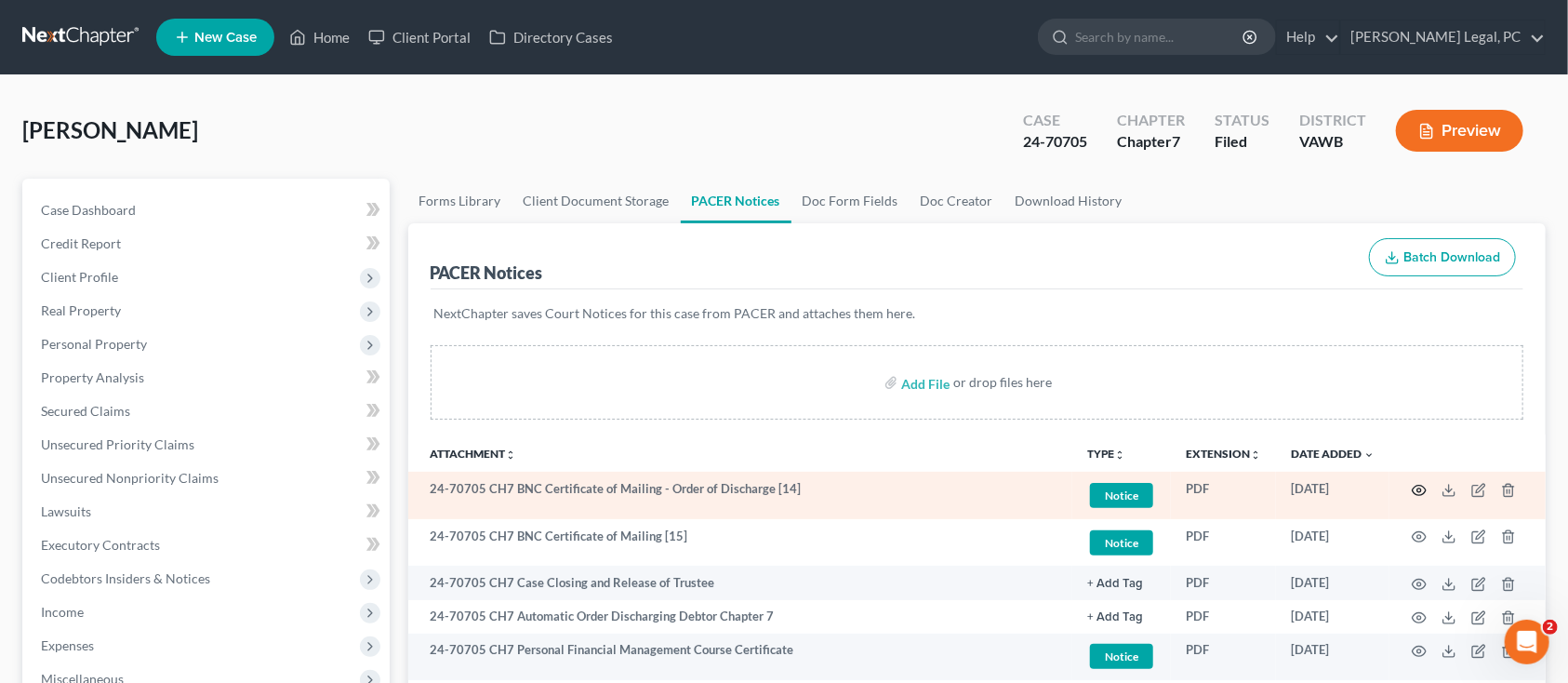
click at [1422, 483] on icon "button" at bounding box center [1419, 490] width 15 height 15
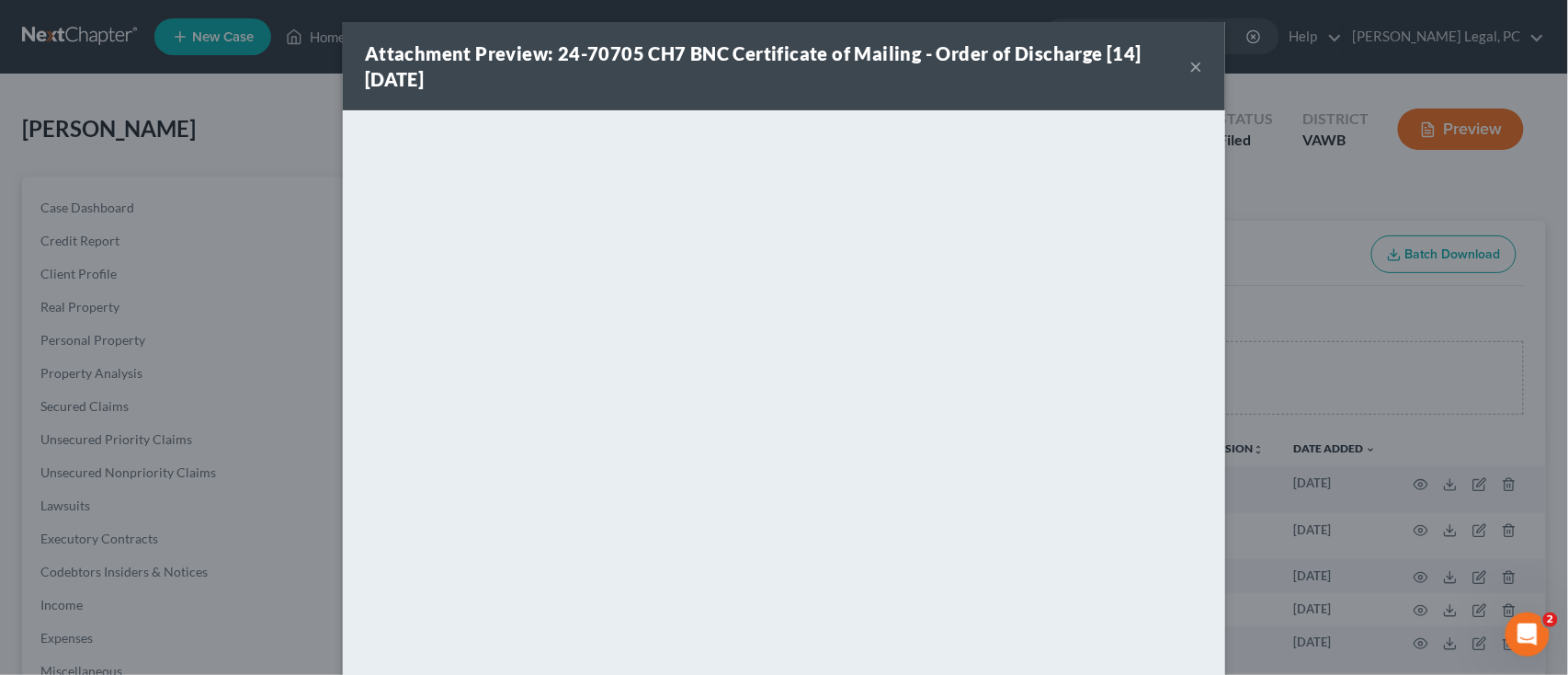
click at [1191, 66] on button "×" at bounding box center [1197, 66] width 13 height 22
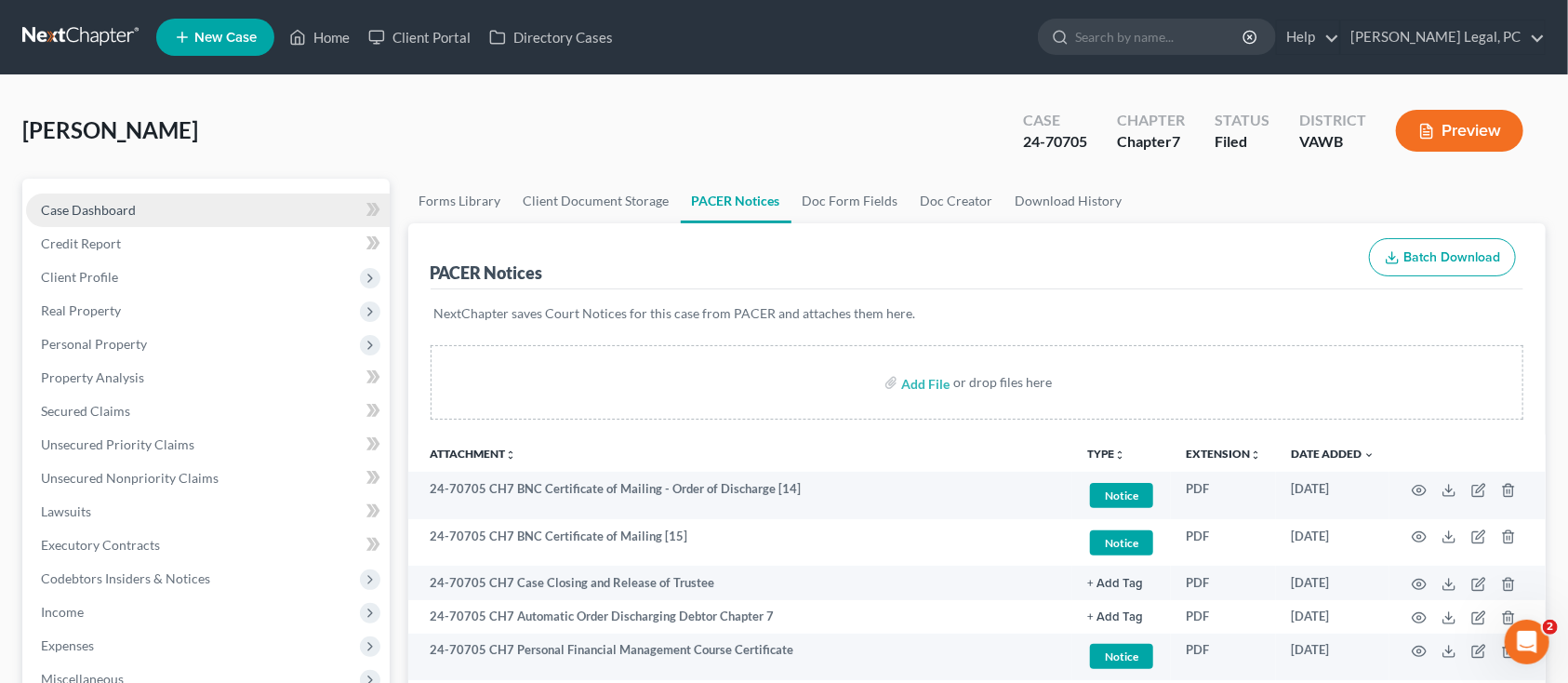
click at [100, 198] on link "Case Dashboard" at bounding box center [208, 210] width 364 height 33
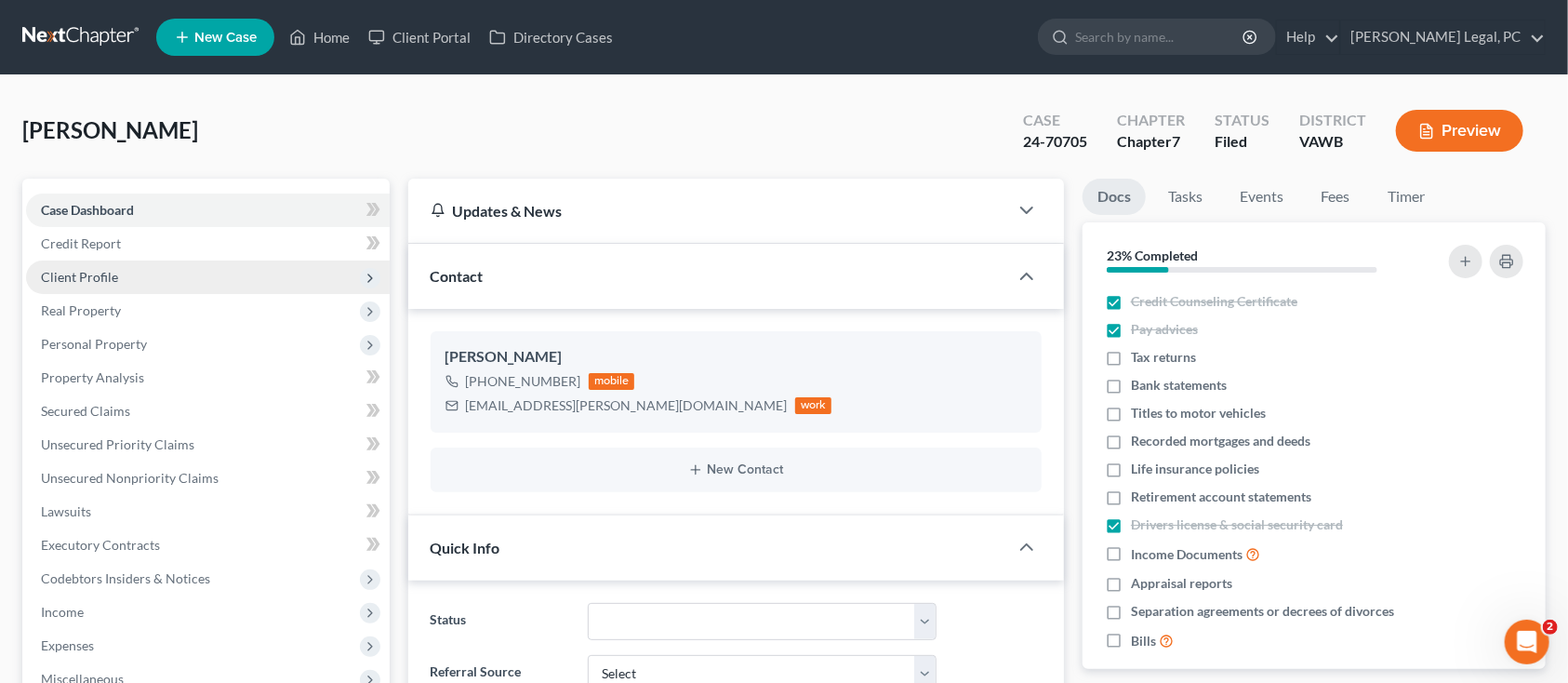
scroll to position [270, 0]
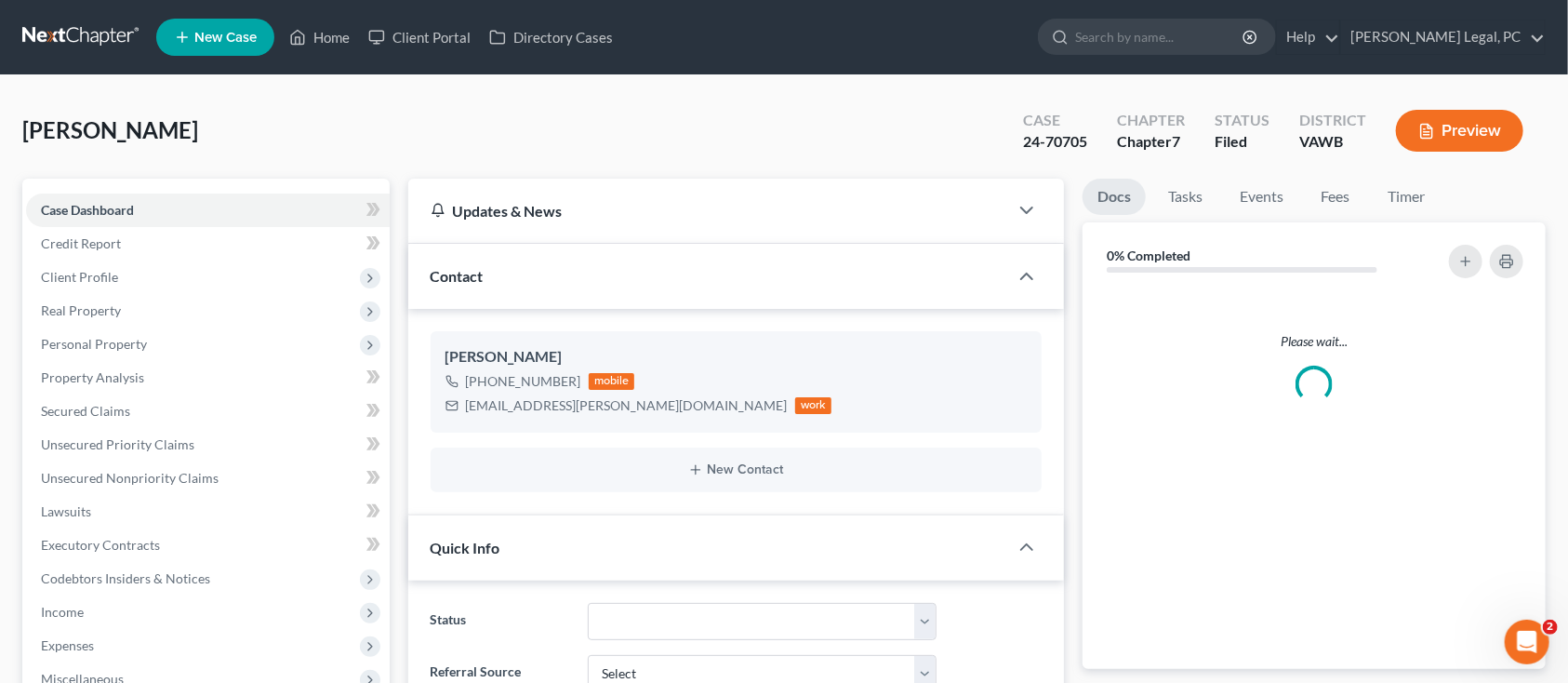
scroll to position [270, 0]
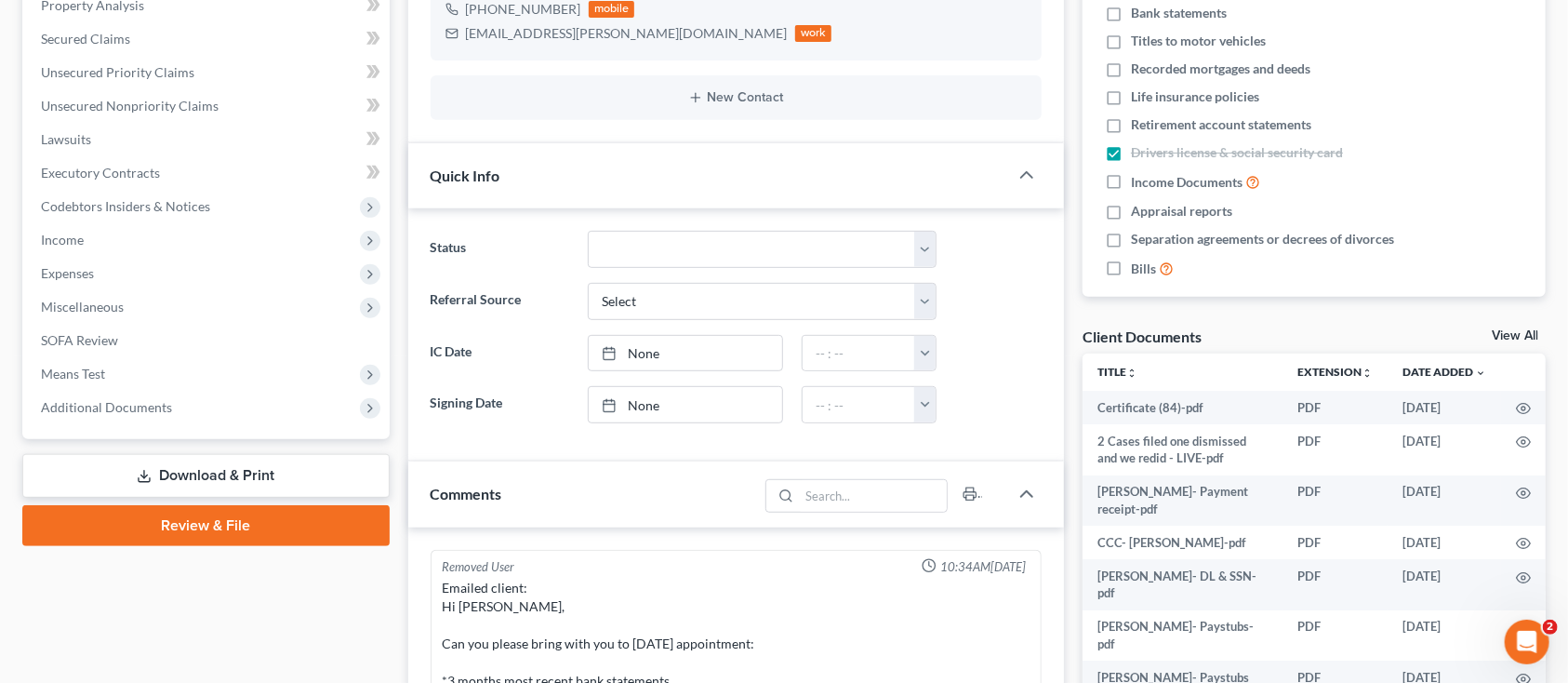
scroll to position [270, 0]
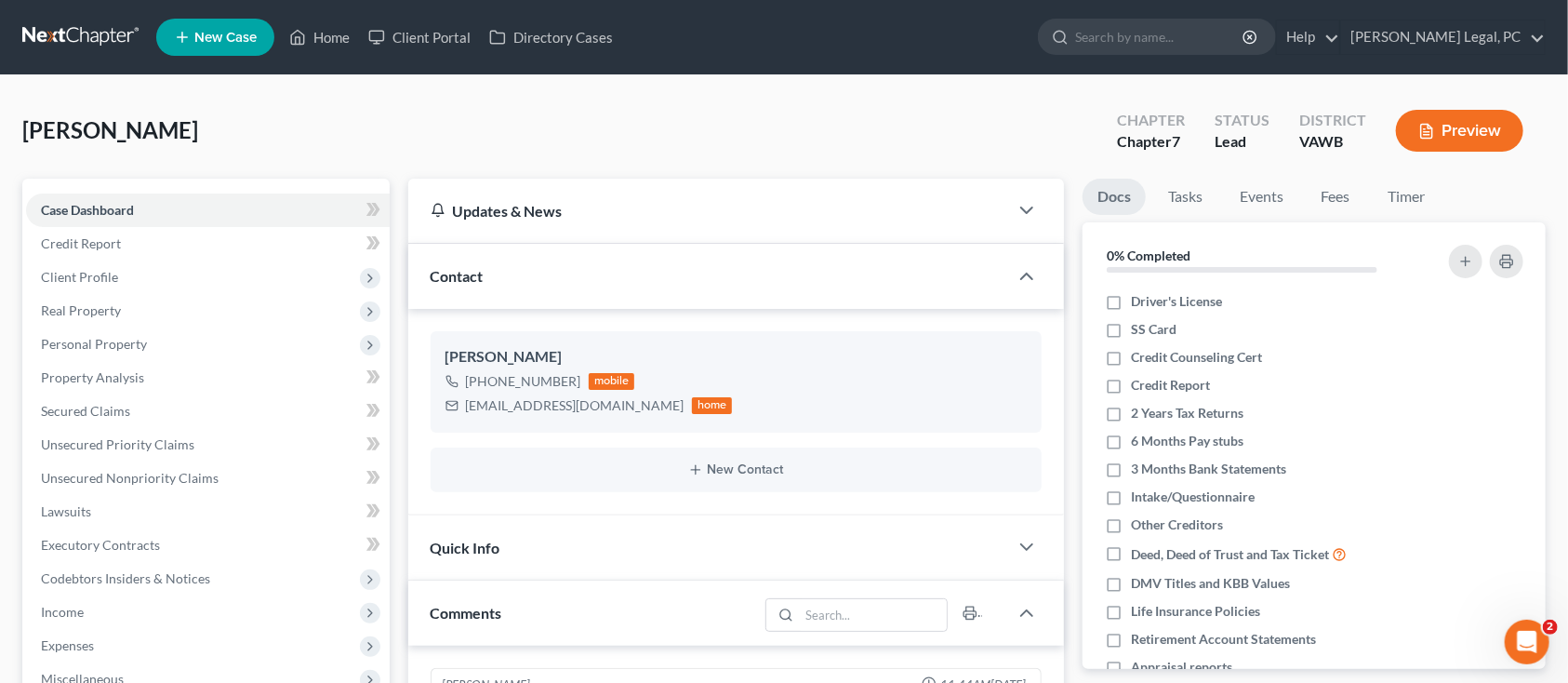
scroll to position [169, 0]
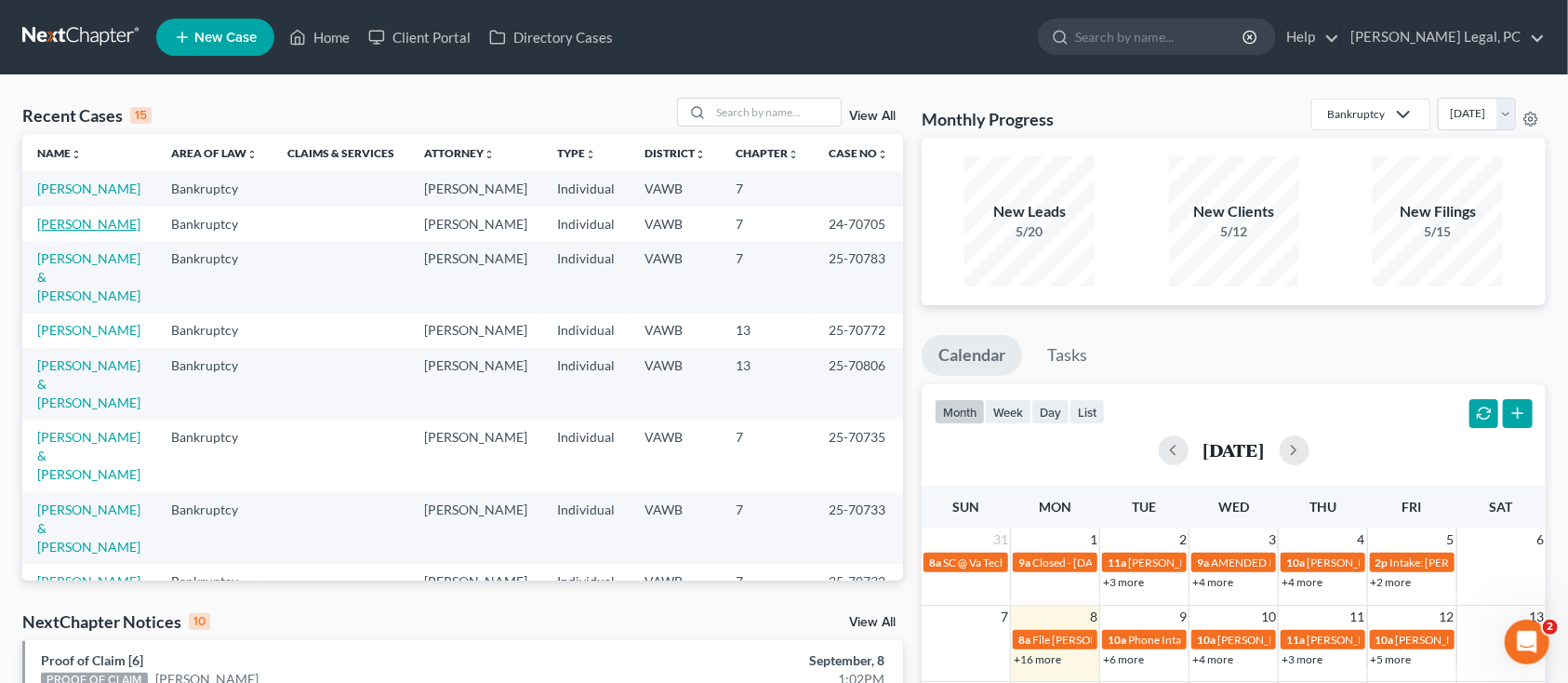
click at [115, 218] on link "[PERSON_NAME]" at bounding box center [89, 224] width 104 height 16
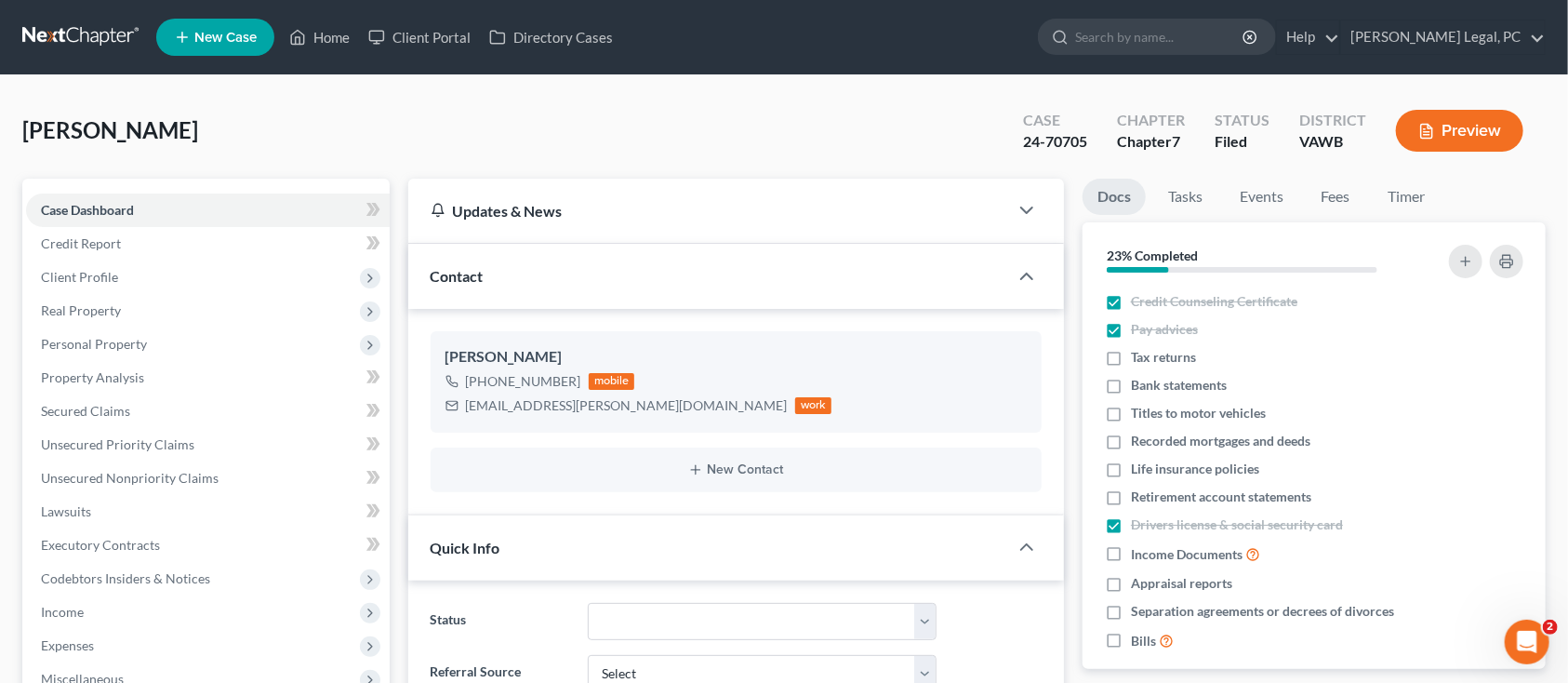
scroll to position [270, 0]
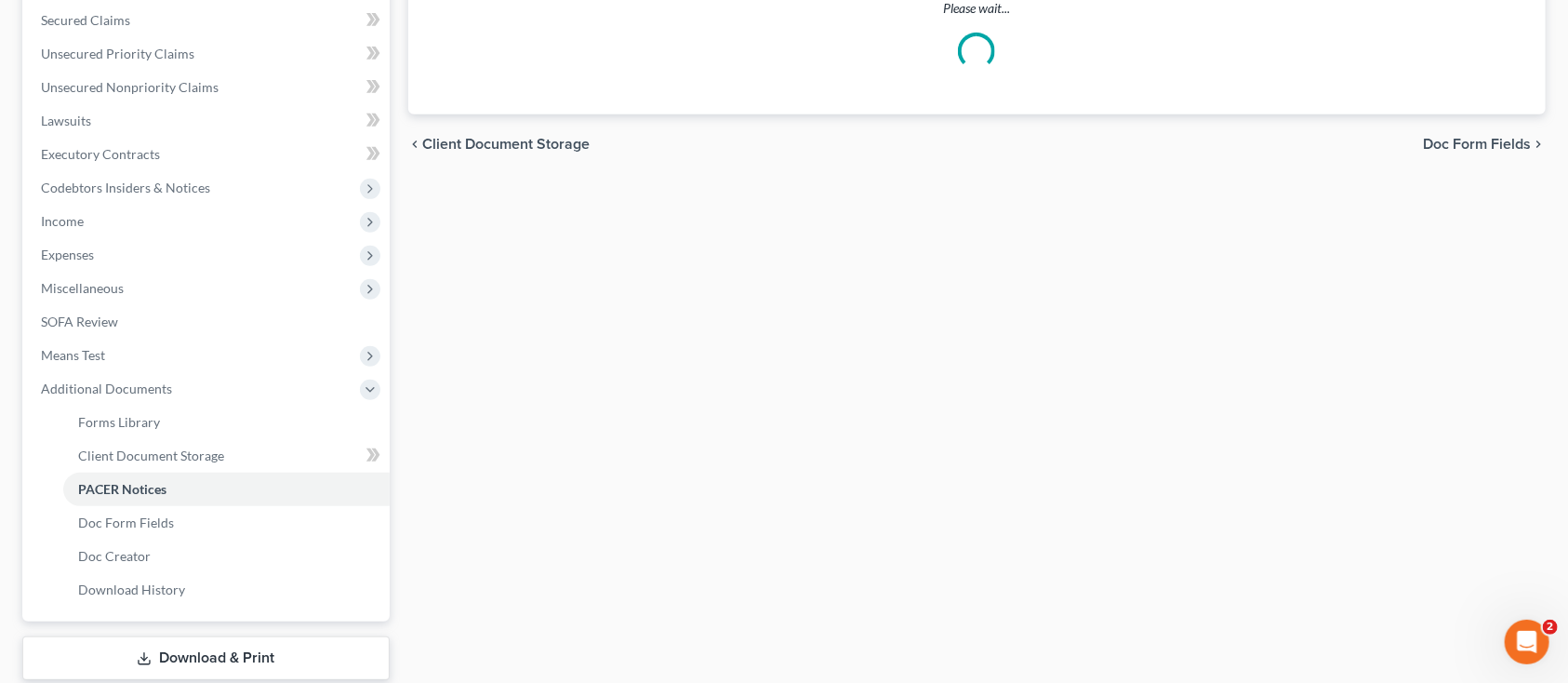
scroll to position [68, 0]
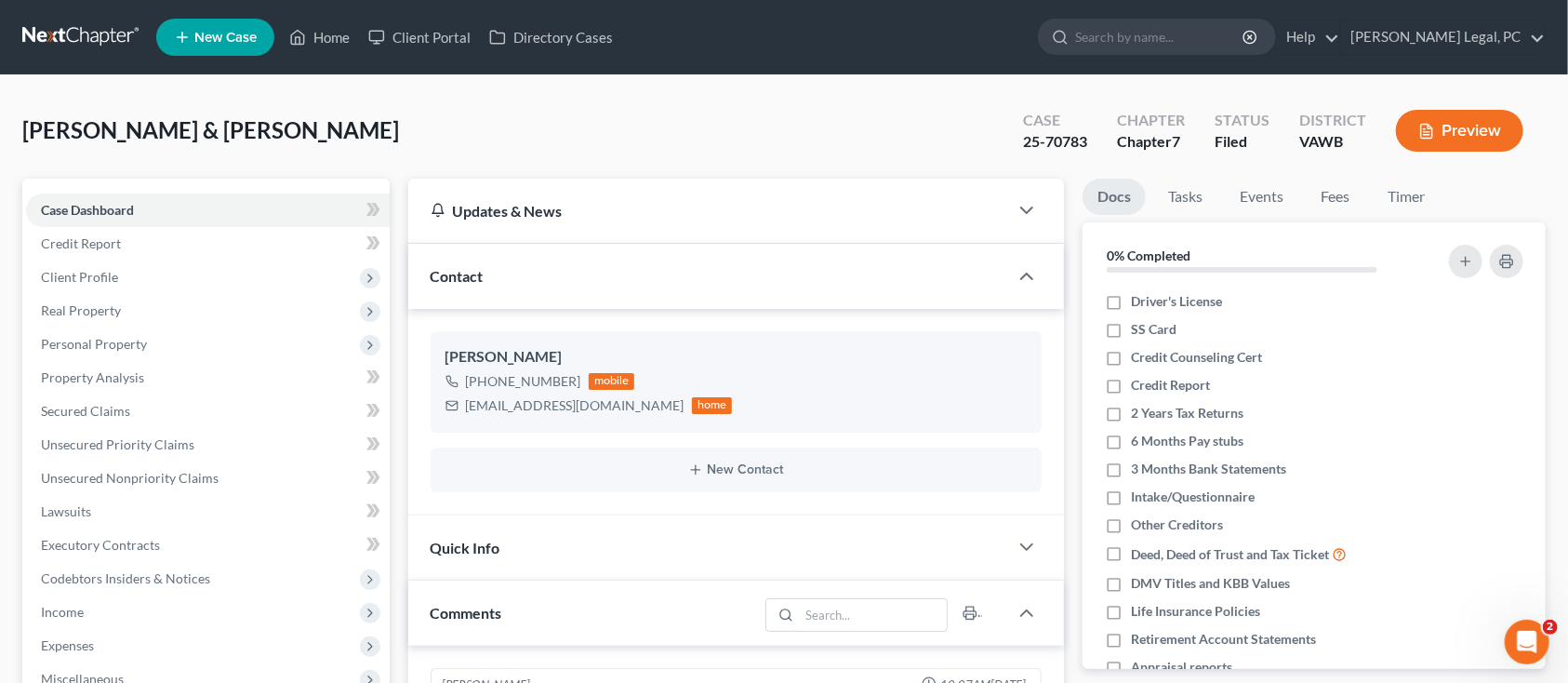
scroll to position [974, 0]
